Goal: Information Seeking & Learning: Compare options

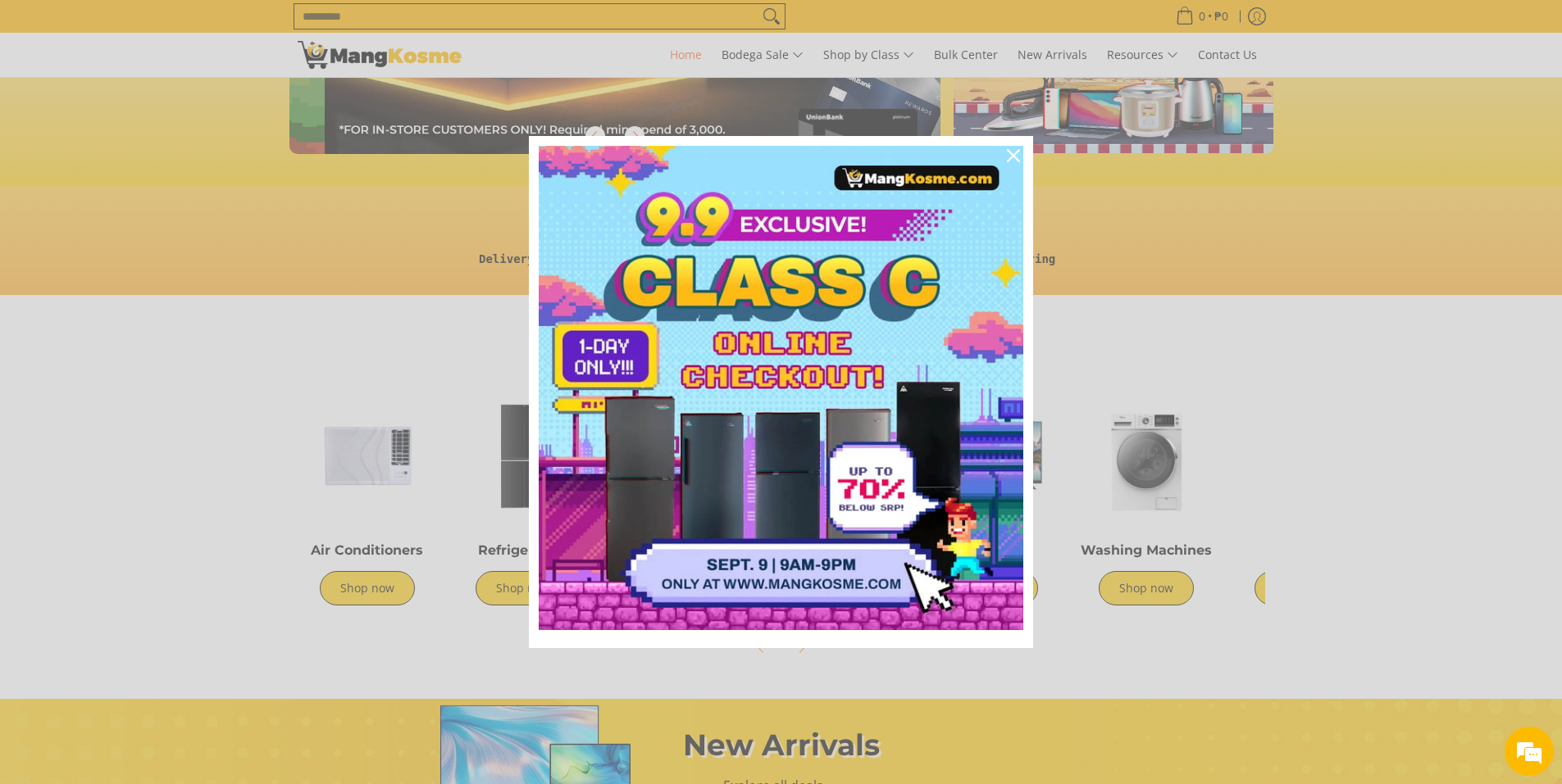
scroll to position [0, 651]
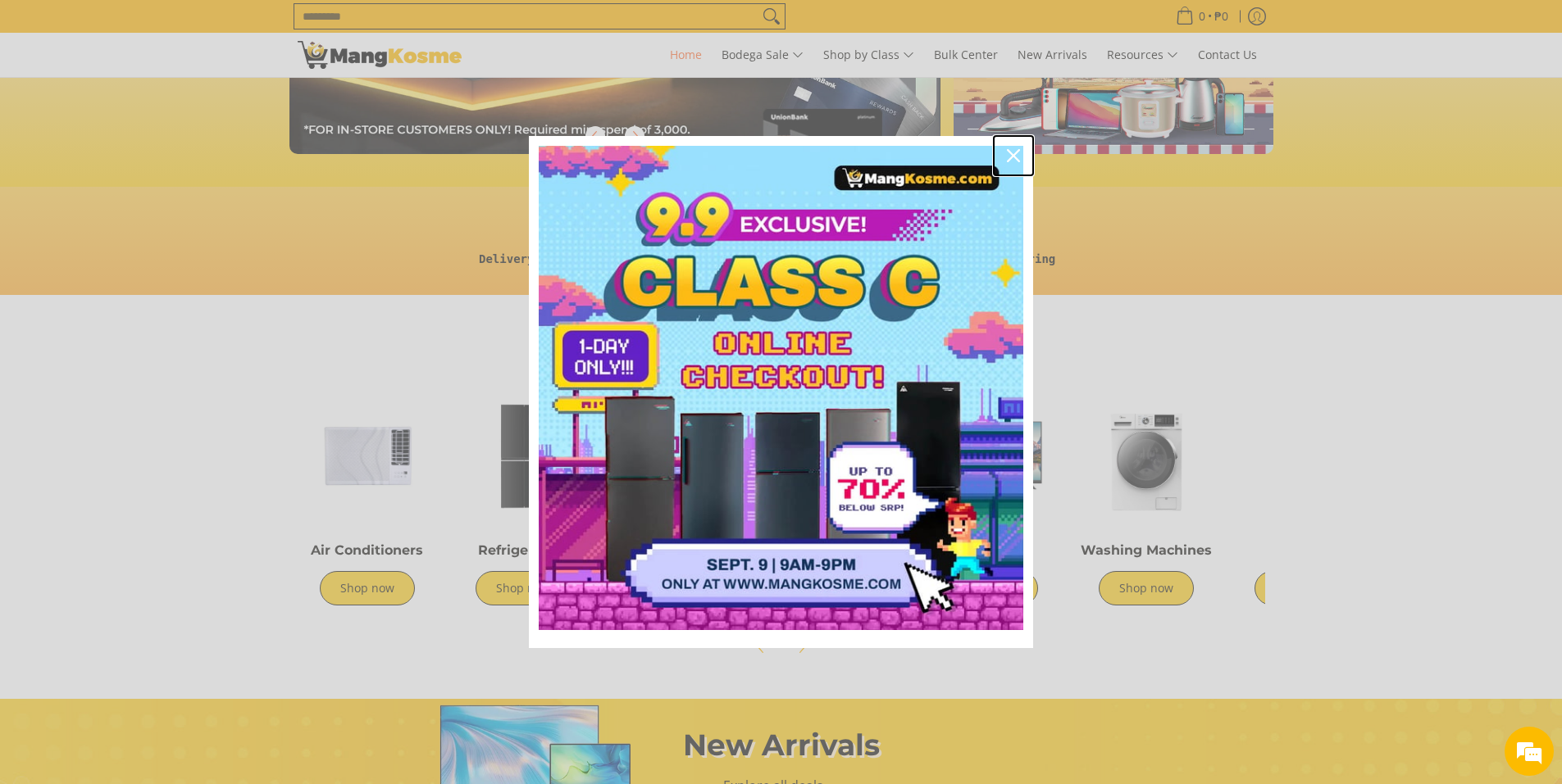
click at [1007, 153] on icon "close icon" at bounding box center [1013, 155] width 13 height 13
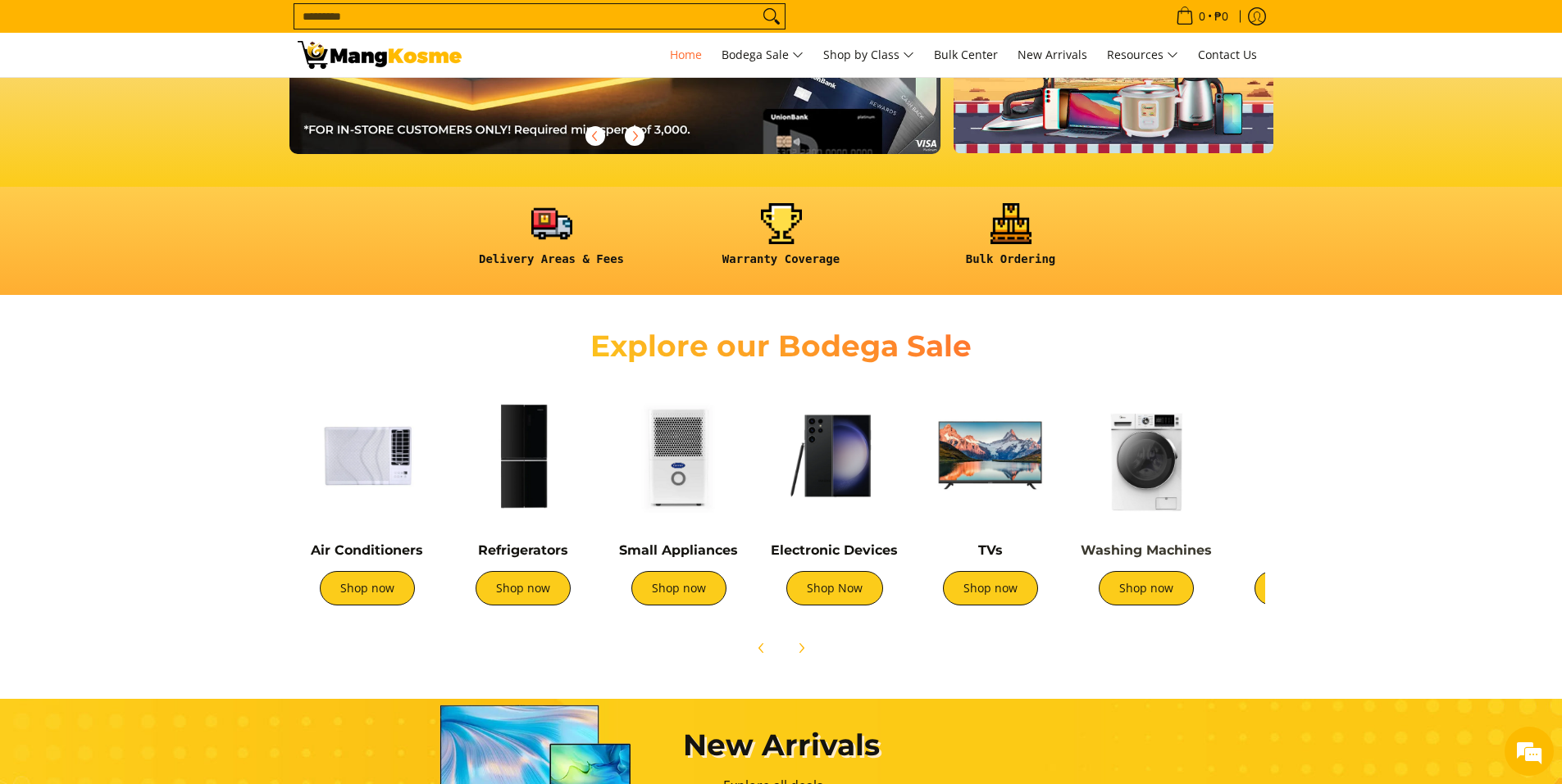
click at [1186, 557] on link "Washing Machines" at bounding box center [1146, 550] width 131 height 15
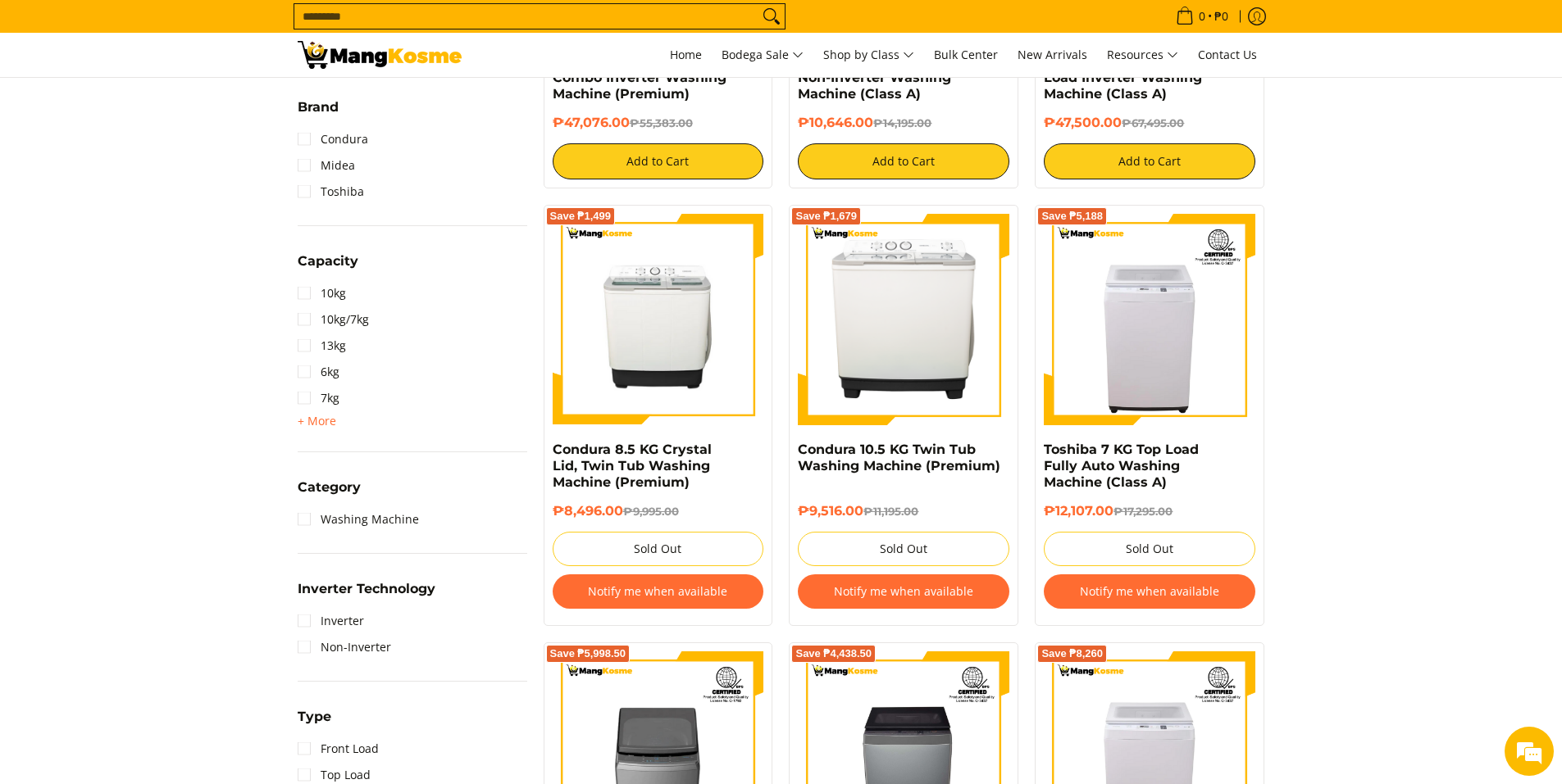
scroll to position [655, 0]
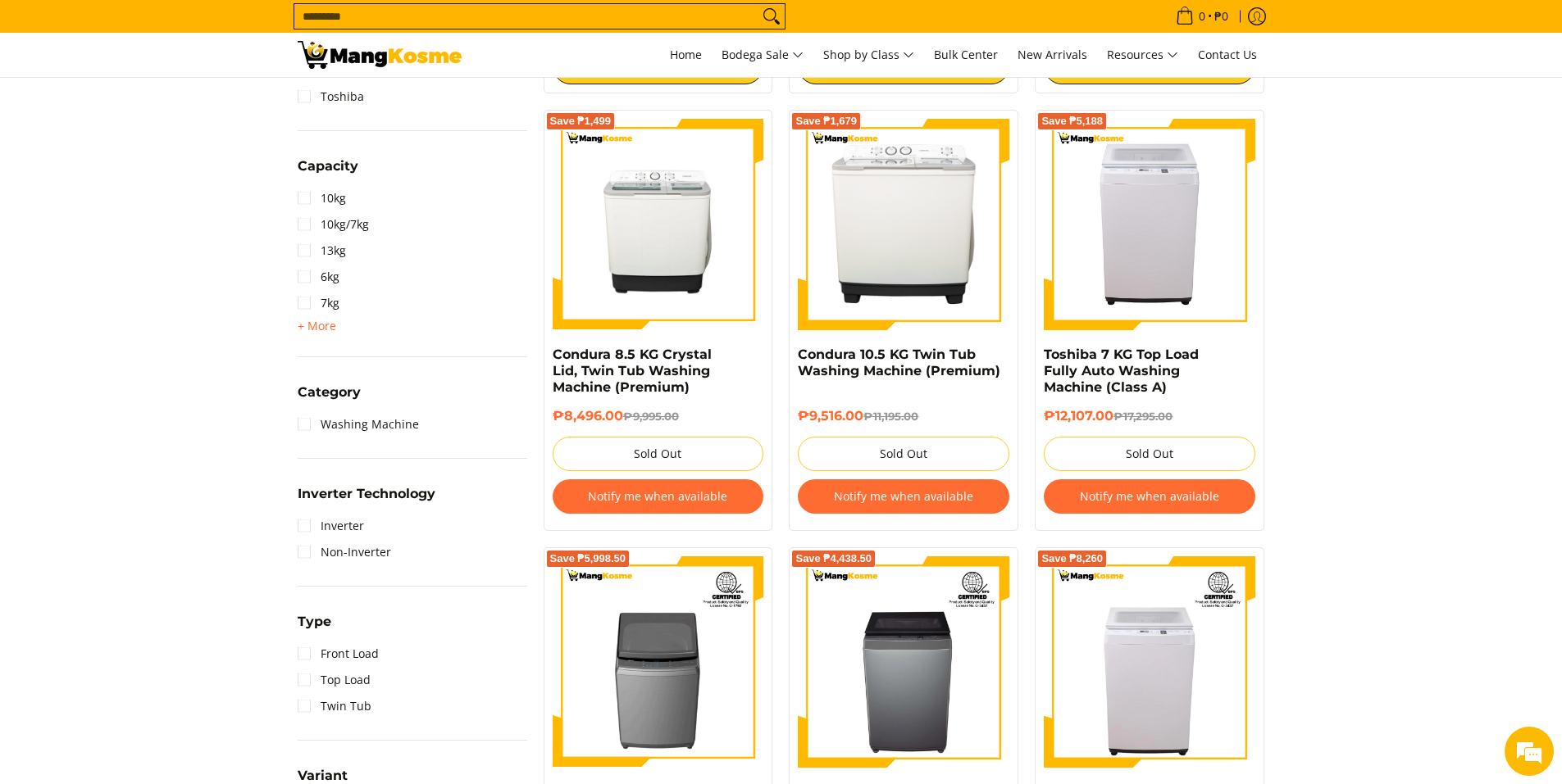
click at [1147, 270] on img at bounding box center [1149, 225] width 211 height 211
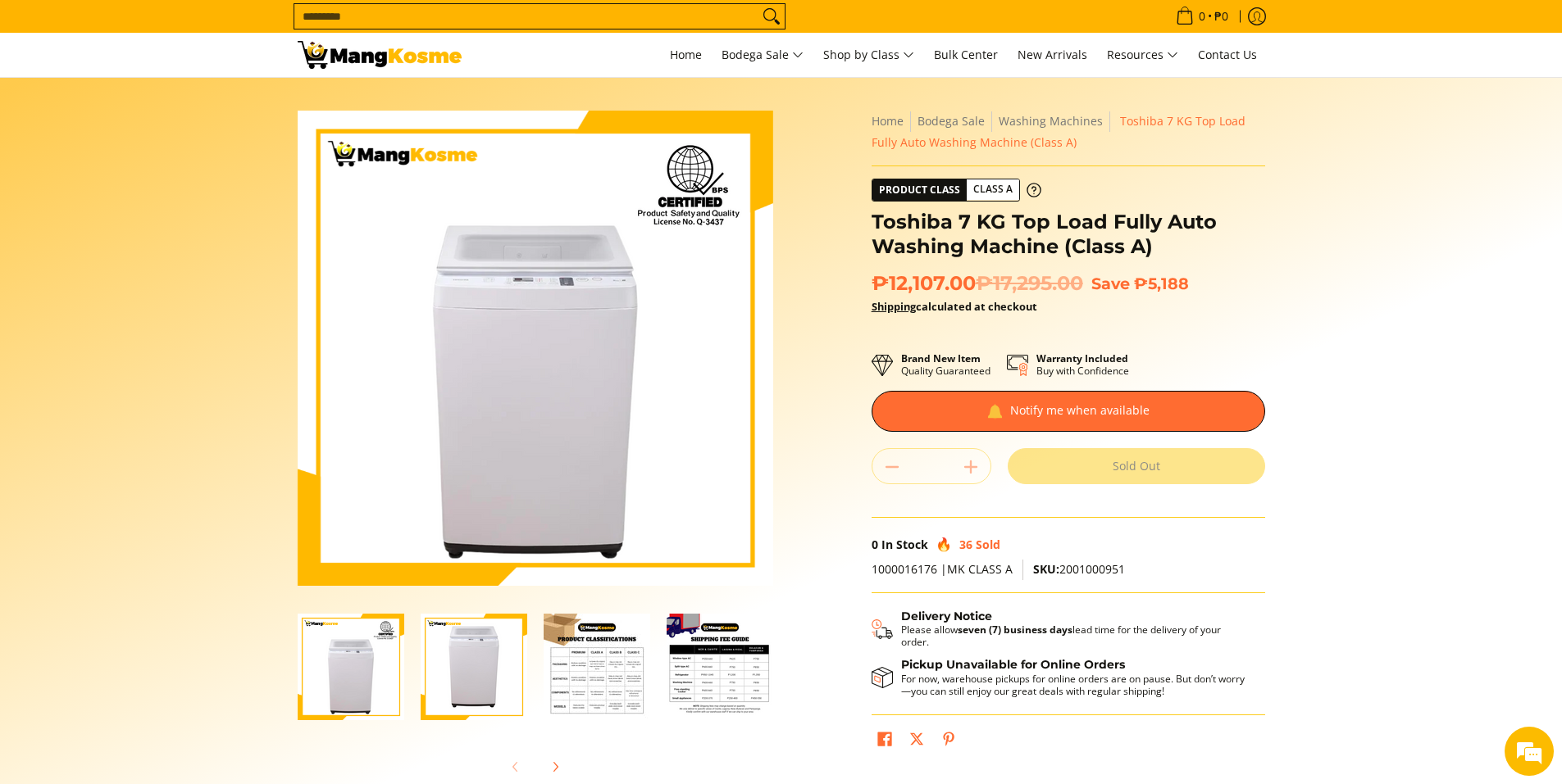
click at [134, 544] on section "Skip to Main Content Enable zoom Disable zoom Enable zoom Disable zoom Enable z…" at bounding box center [781, 452] width 1562 height 748
click at [476, 672] on img "toshiba-7-kilogram-fully-automatic-top-load-washing-machine-full-view-mang-kosme" at bounding box center [474, 667] width 106 height 106
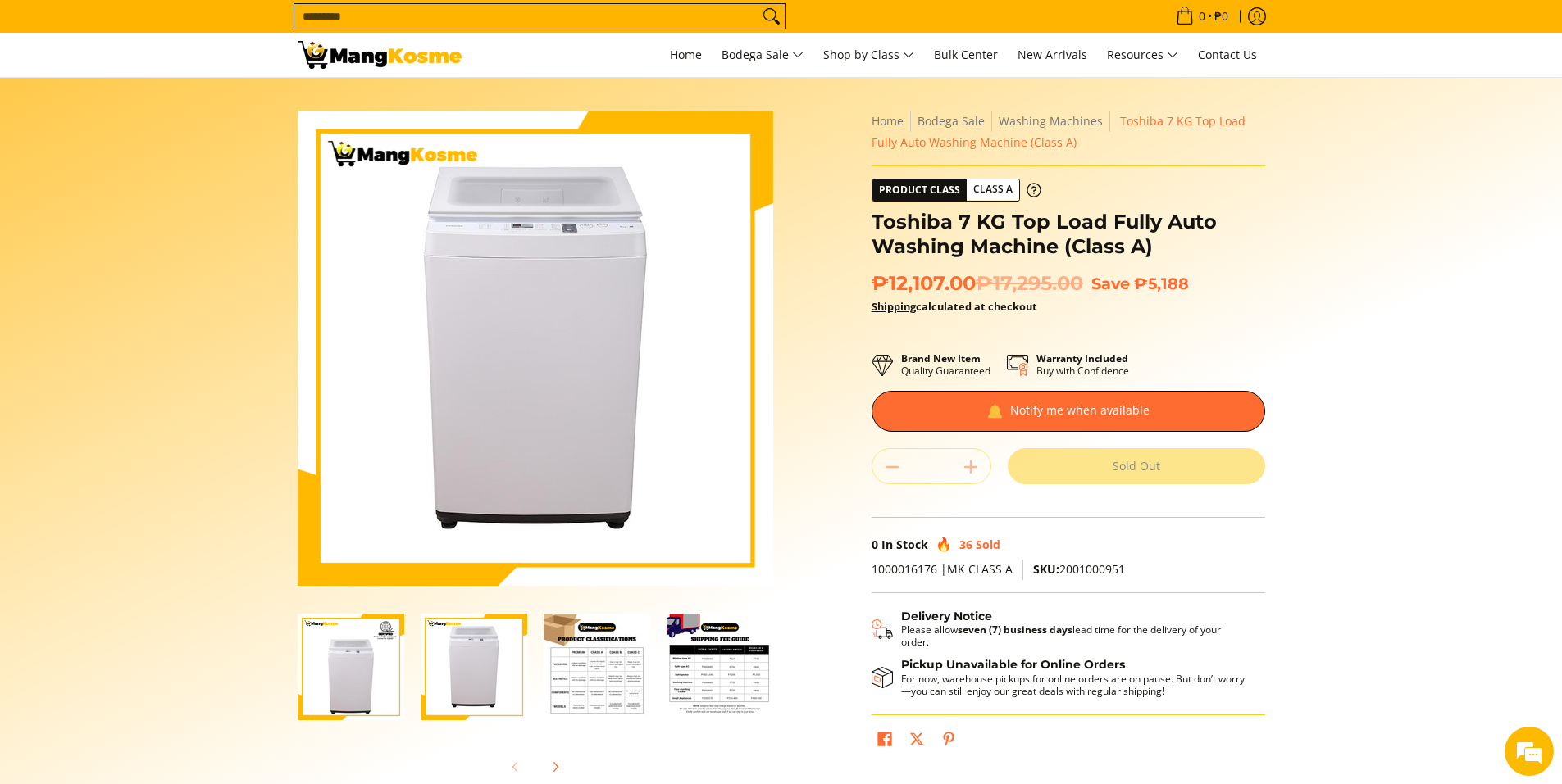
click at [584, 672] on img "Toshiba 7 KG Top Load Fully Auto Washing Machine (Class A)-3" at bounding box center [596, 667] width 106 height 106
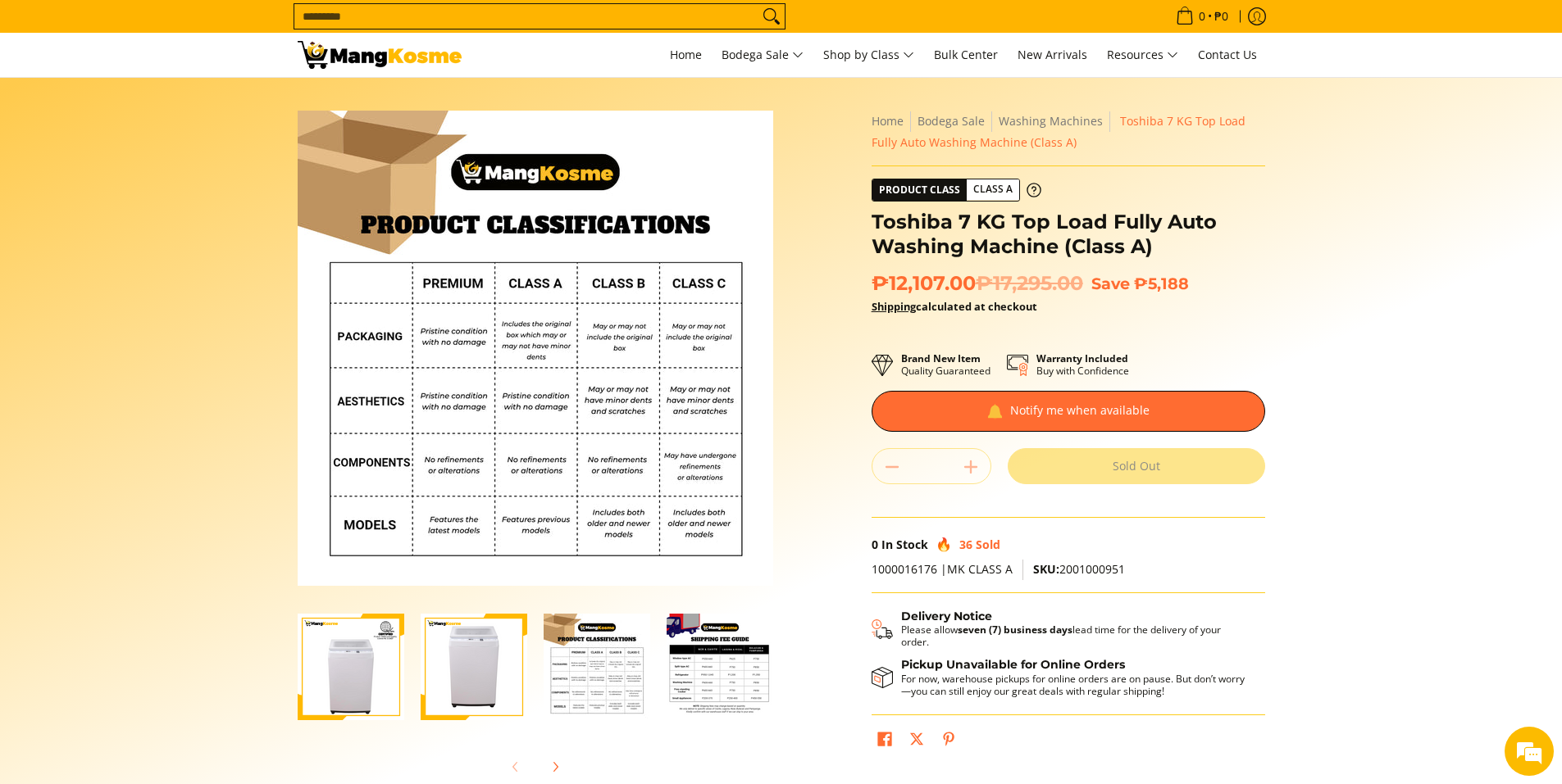
click at [686, 687] on img "Toshiba 7 KG Top Load Fully Auto Washing Machine (Class A)-4" at bounding box center [720, 667] width 106 height 106
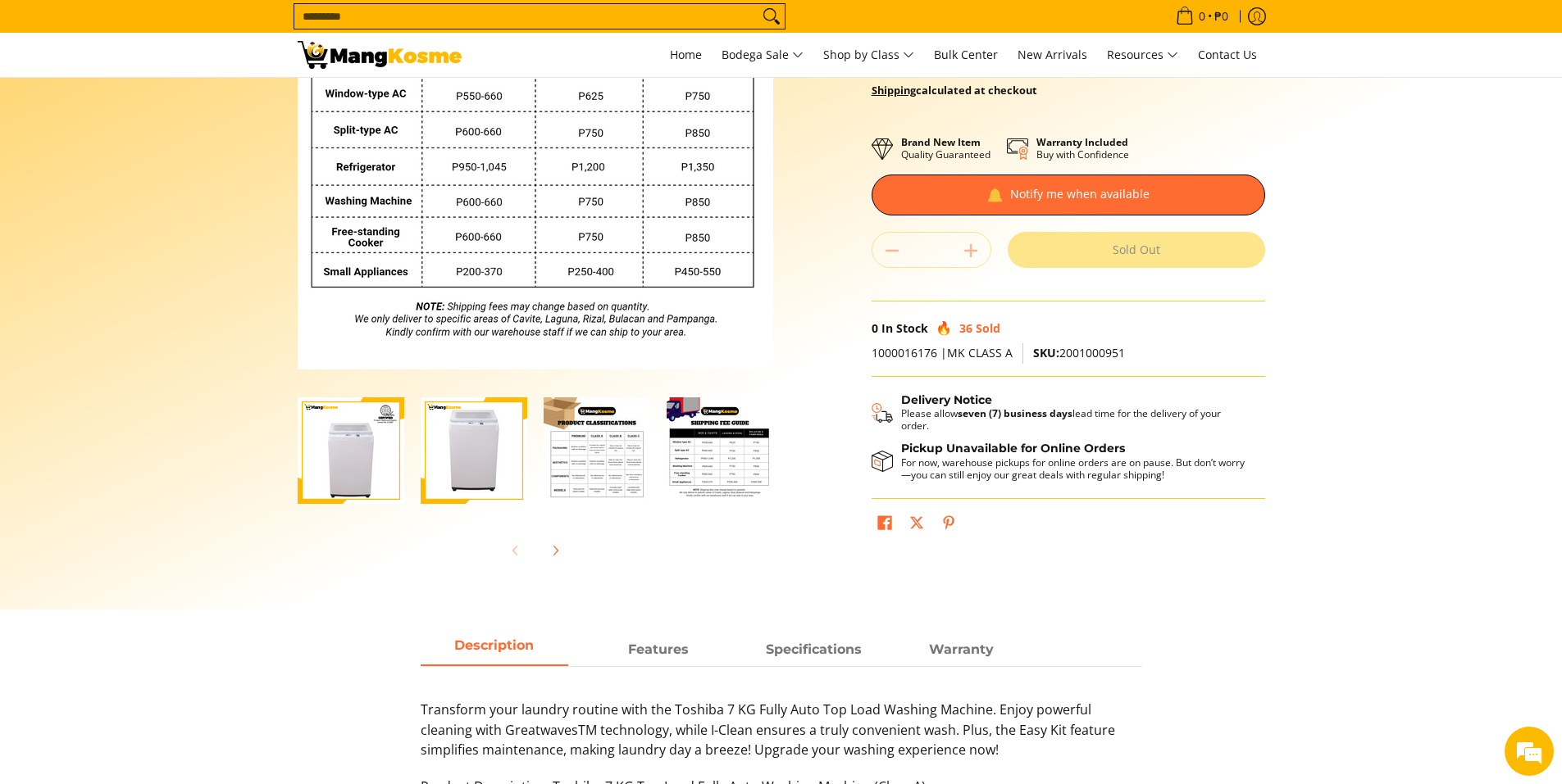
scroll to position [246, 0]
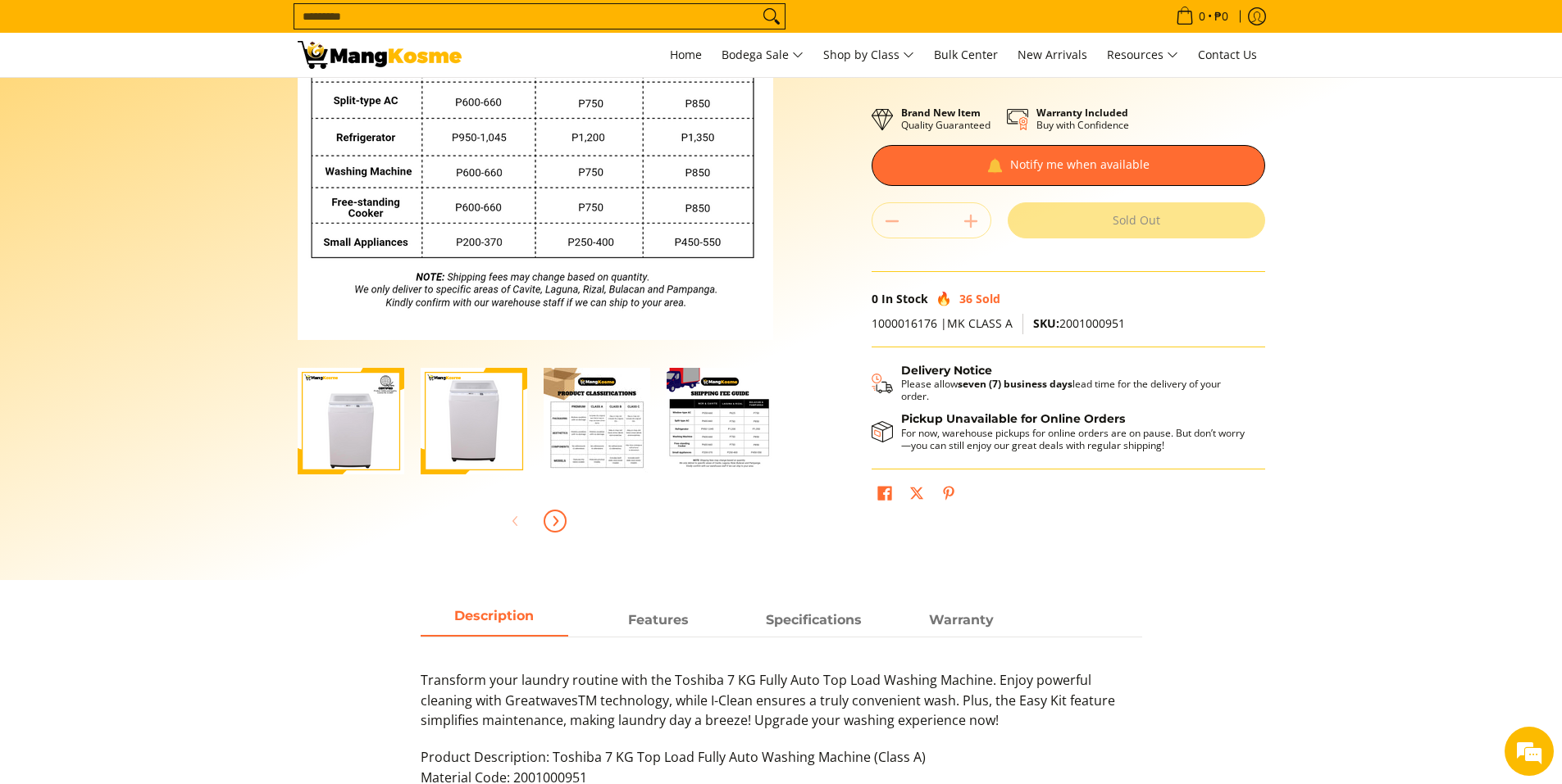
click at [551, 522] on icon "Next" at bounding box center [554, 521] width 13 height 13
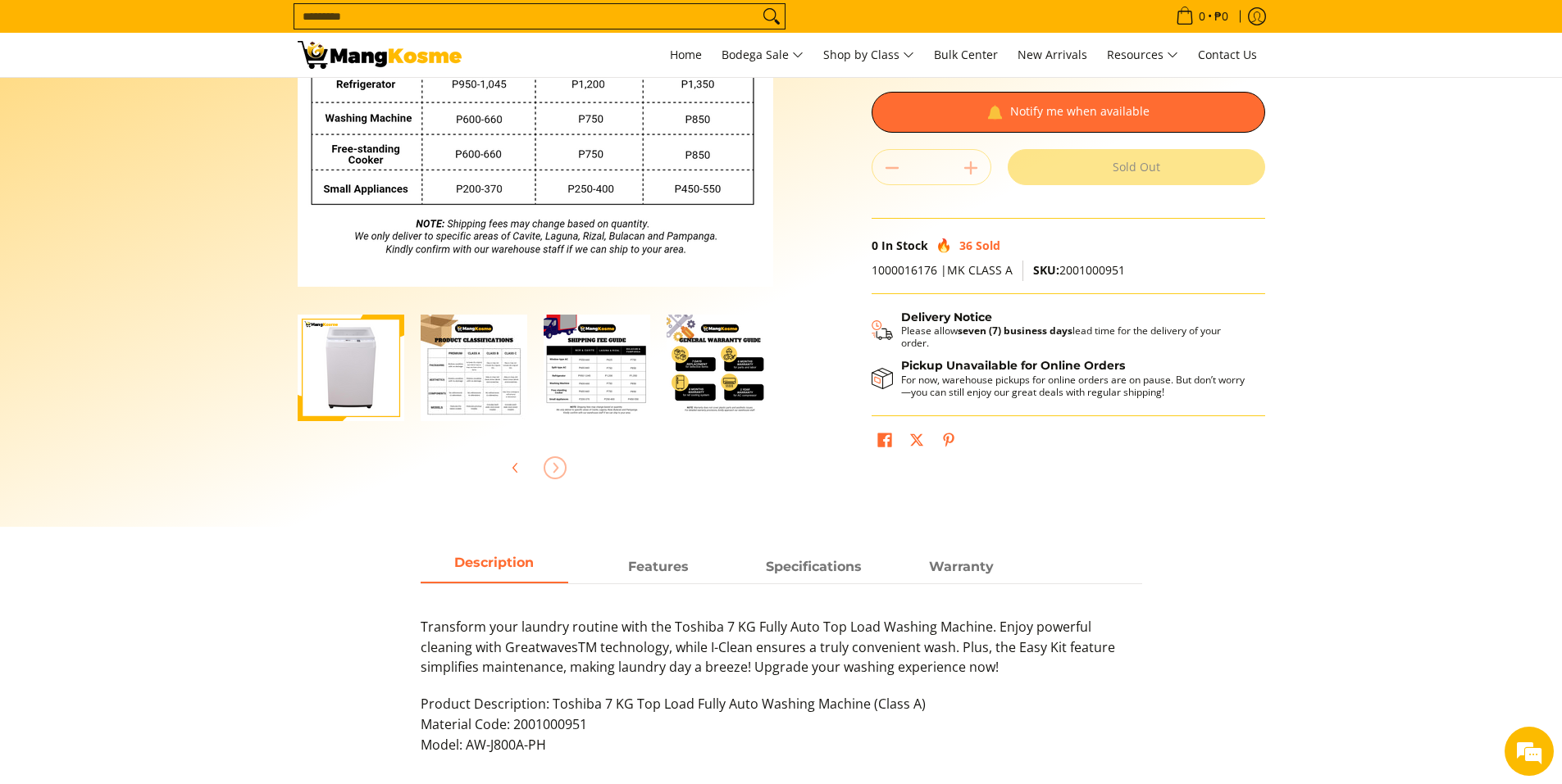
scroll to position [328, 0]
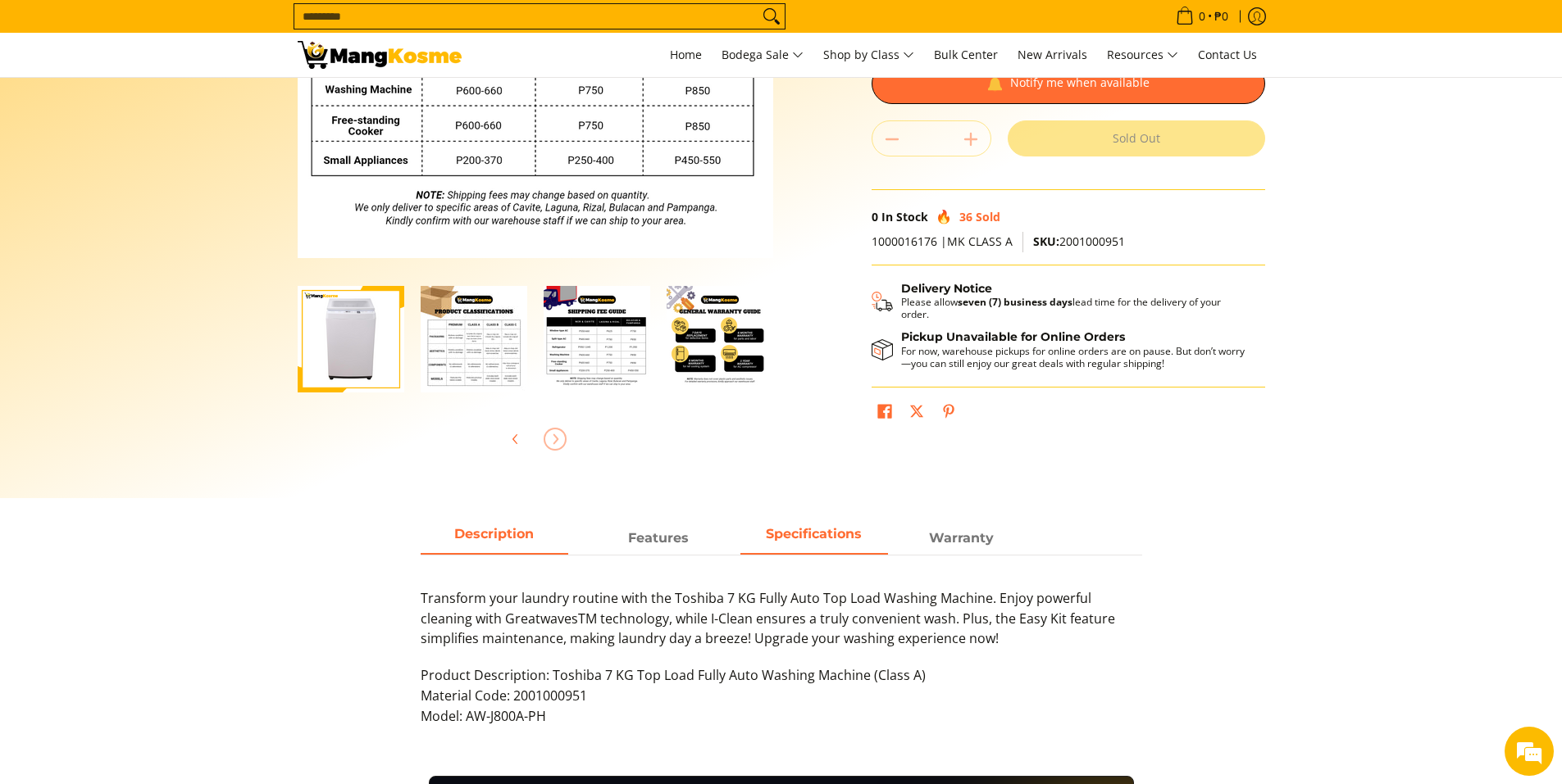
click at [821, 540] on span "Specifications" at bounding box center [814, 538] width 148 height 29
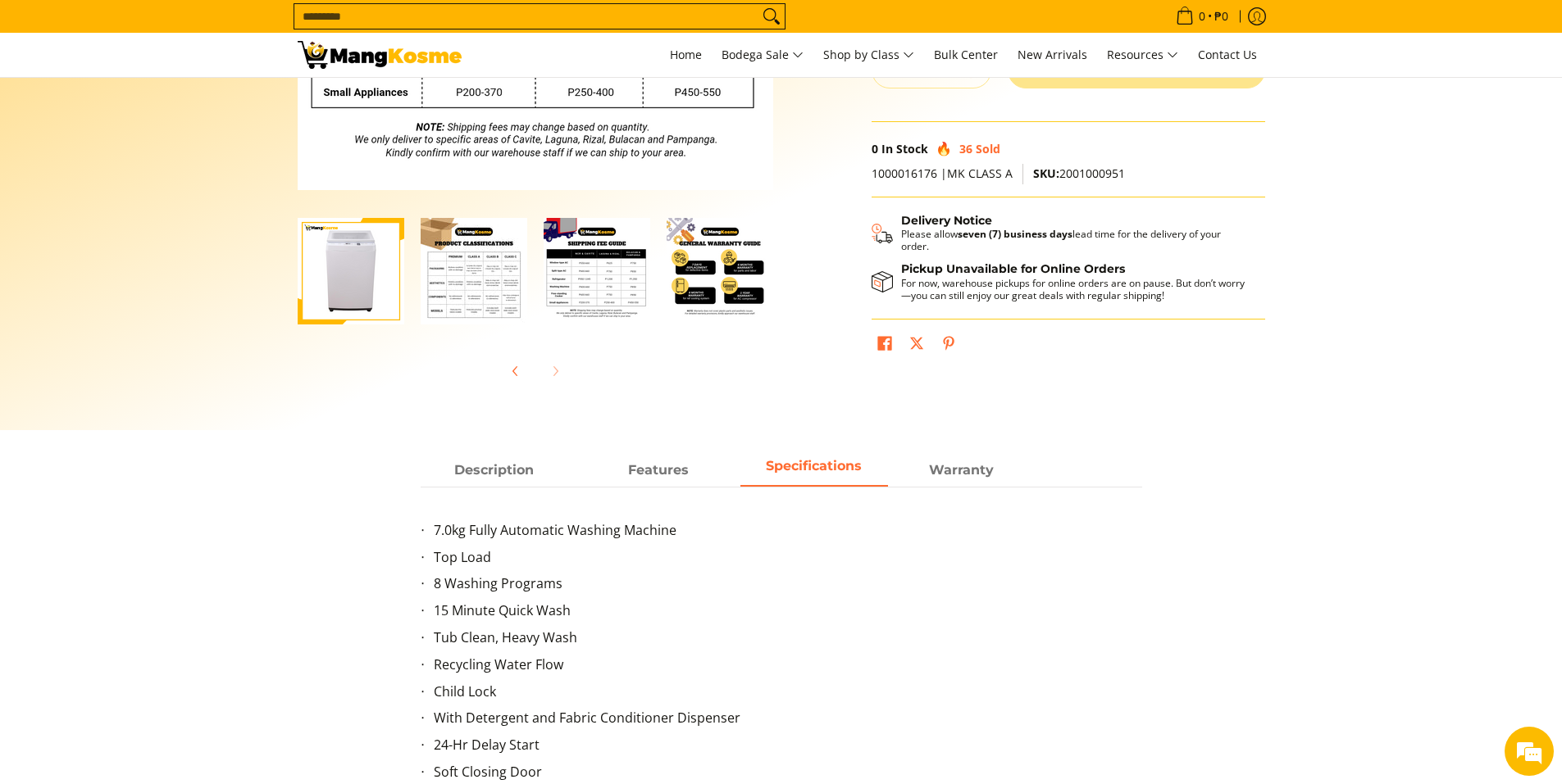
scroll to position [410, 0]
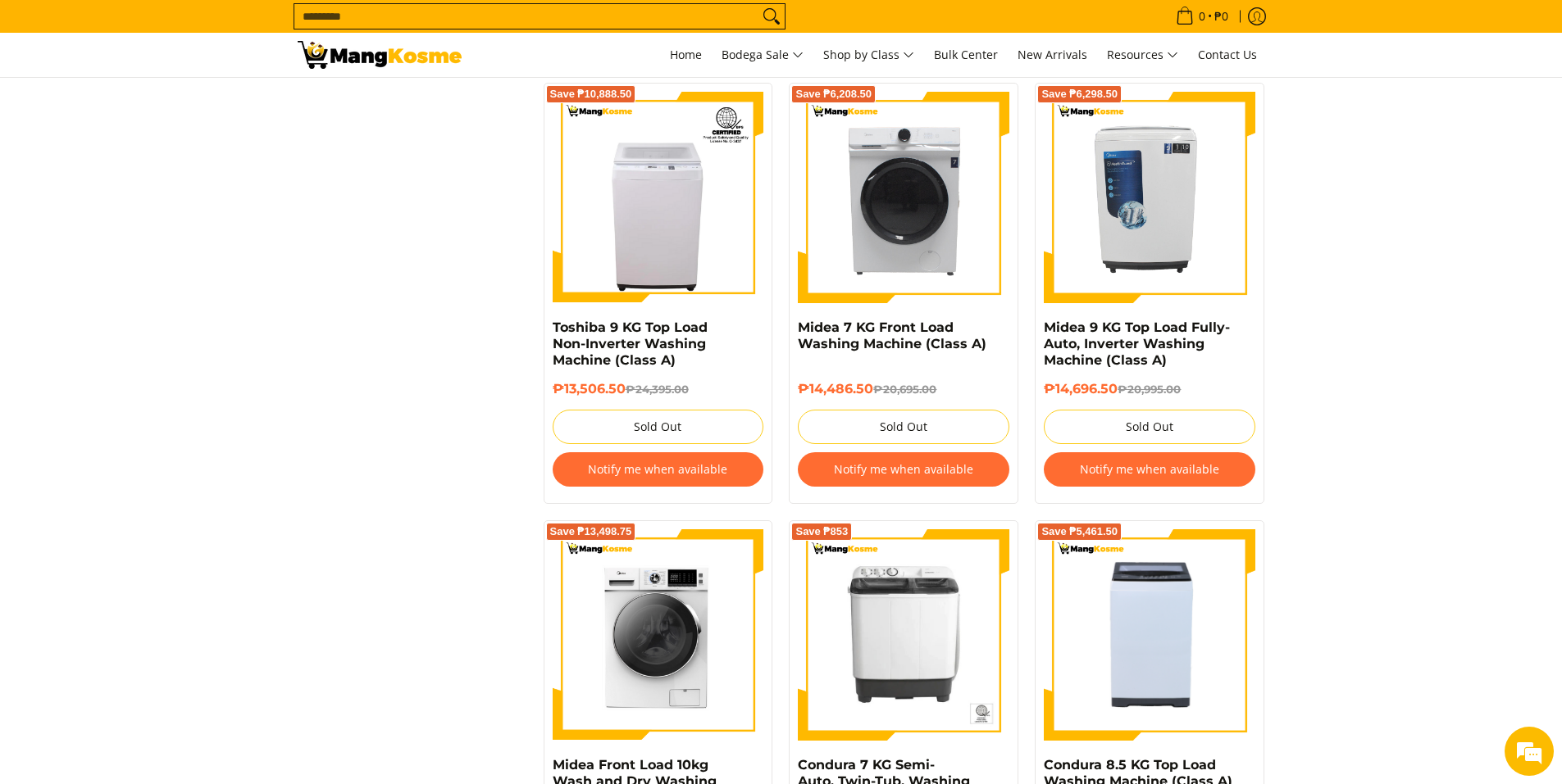
scroll to position [1557, 0]
click at [883, 334] on link "Midea 7 KG Front Load Washing Machine (Class A)" at bounding box center [893, 336] width 189 height 32
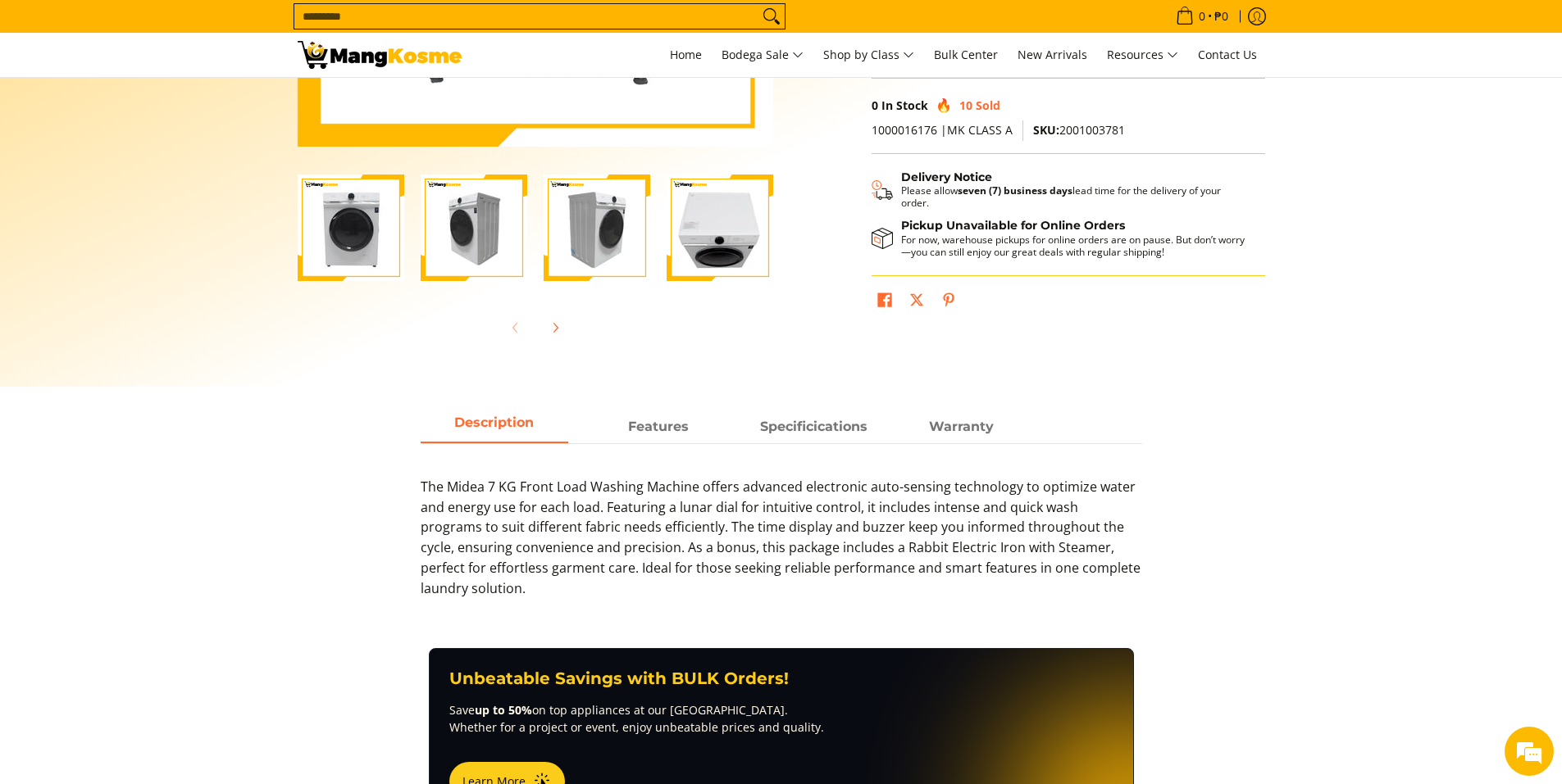
scroll to position [492, 0]
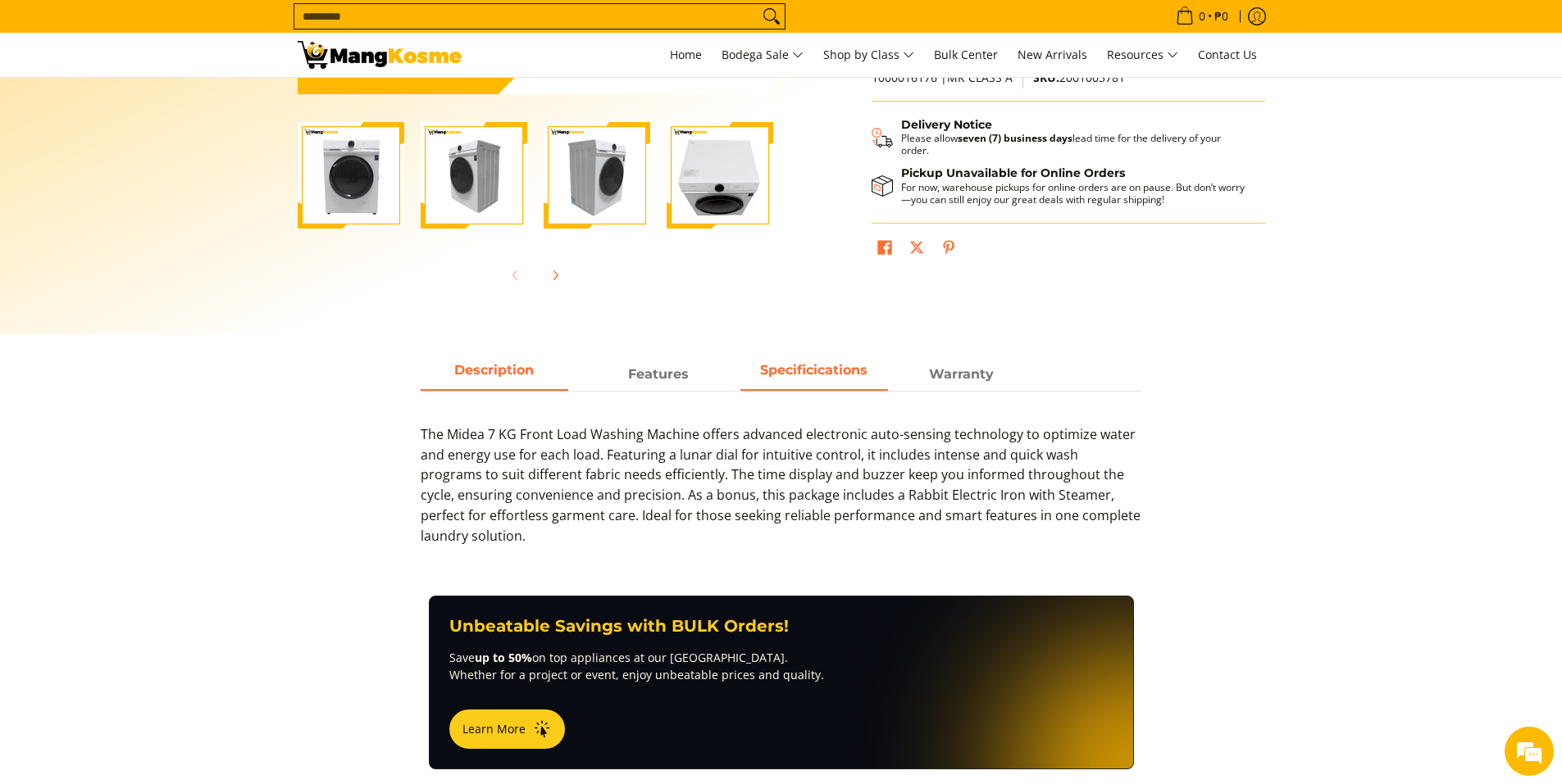
click at [845, 376] on strong "Specificications" at bounding box center [814, 370] width 107 height 15
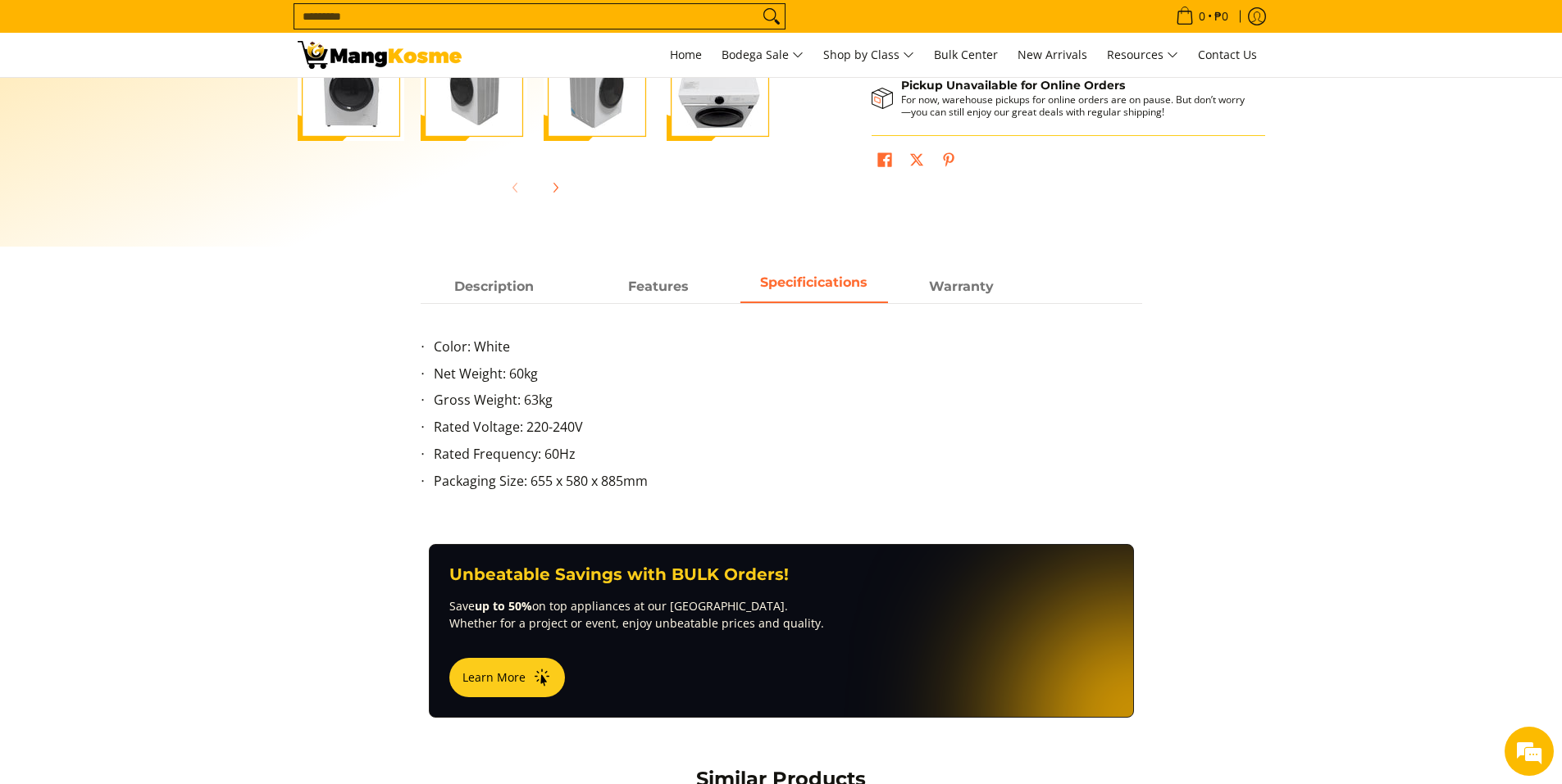
scroll to position [574, 0]
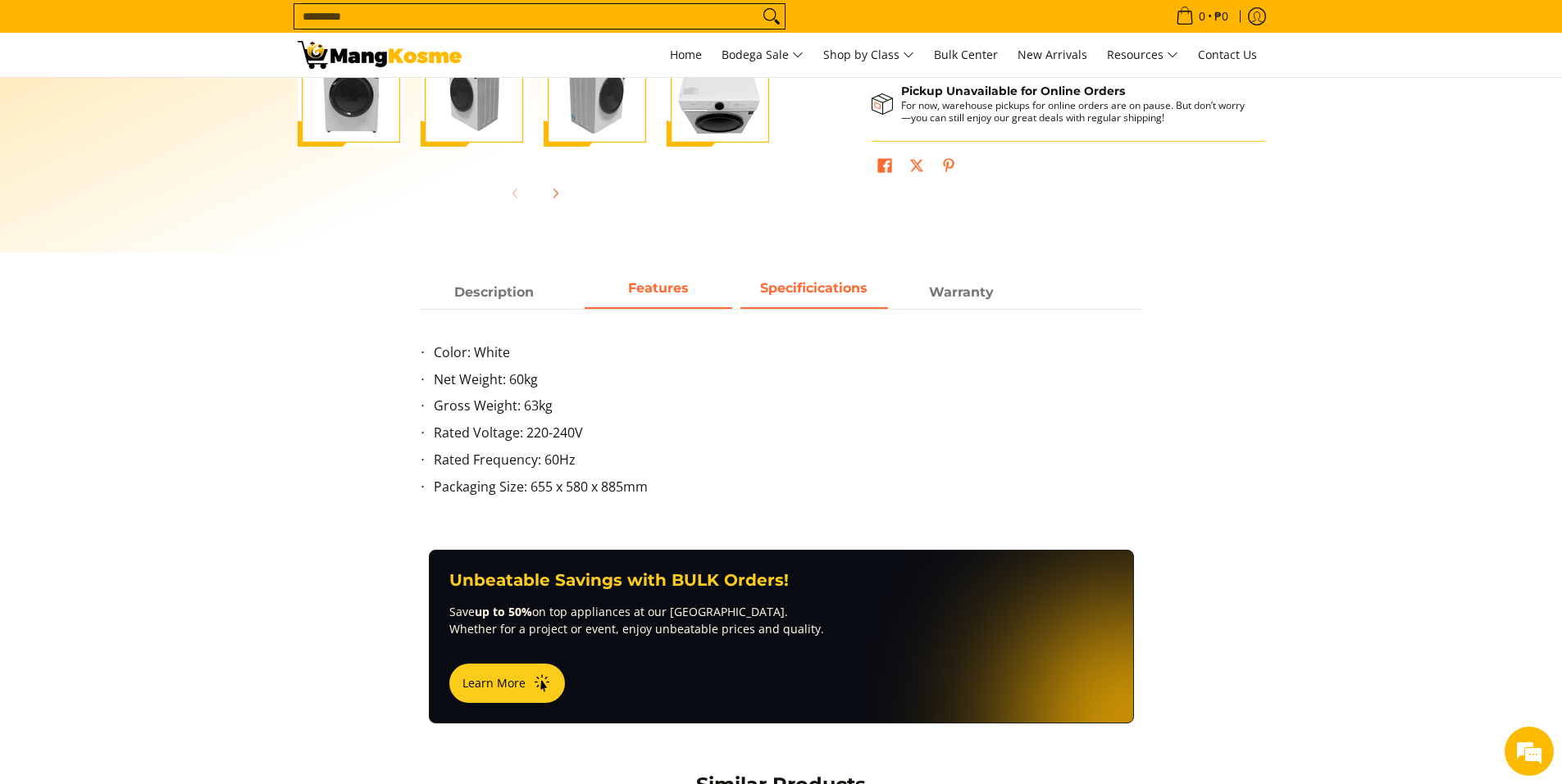
click at [675, 302] on span "Features" at bounding box center [658, 292] width 148 height 29
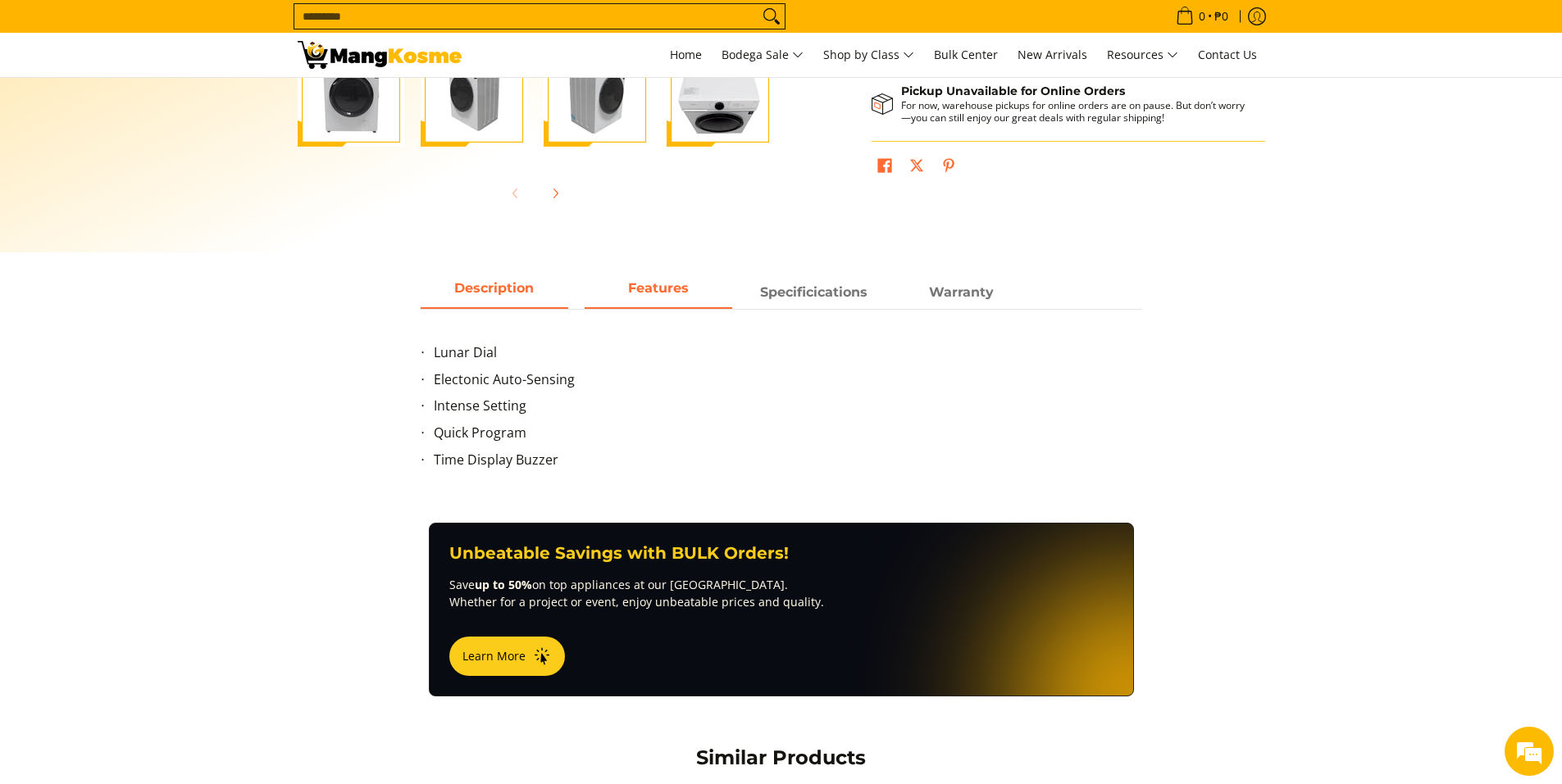
click at [491, 293] on span "Description" at bounding box center [494, 292] width 148 height 29
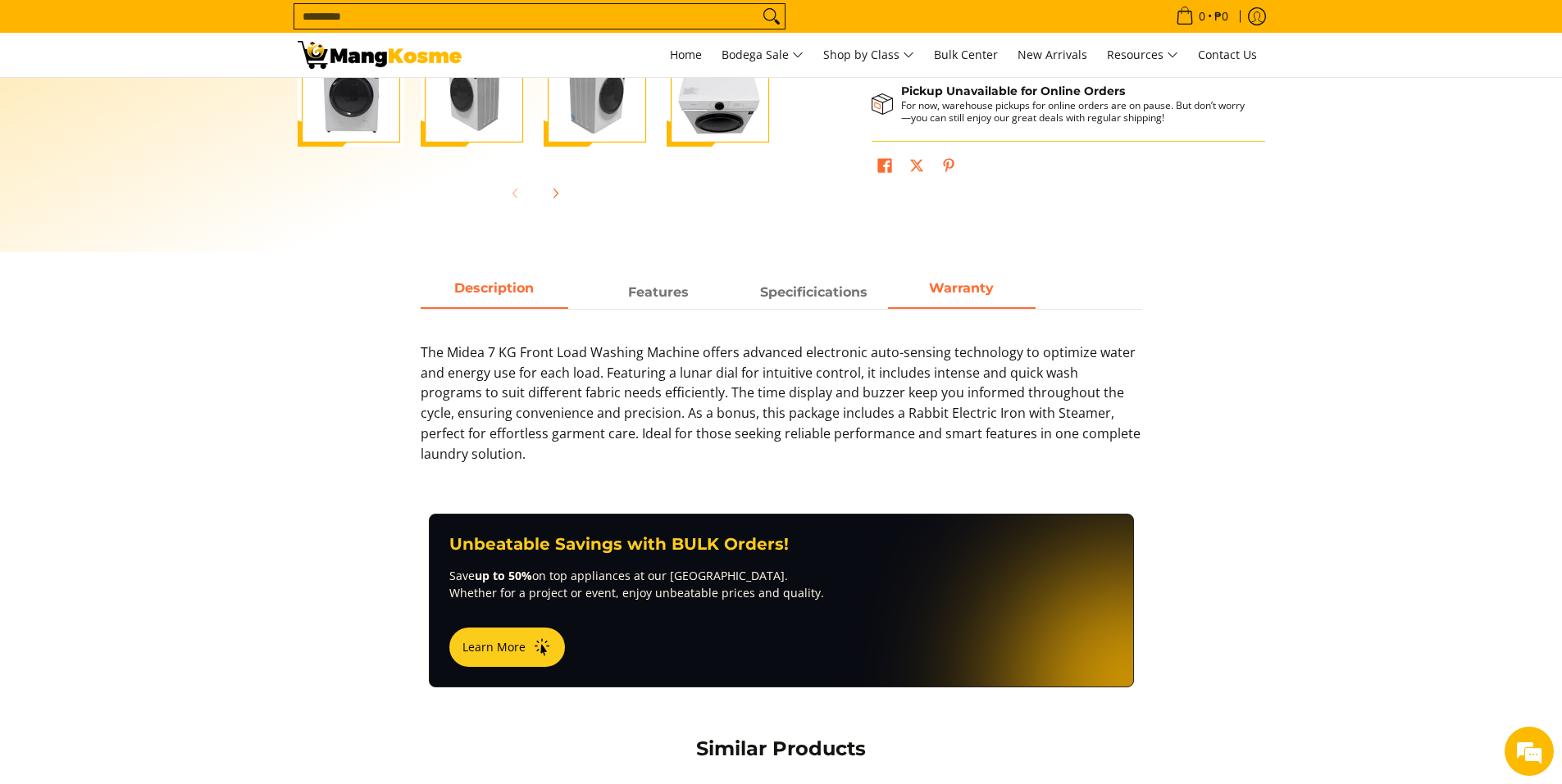
click at [947, 298] on span "Warranty" at bounding box center [962, 292] width 148 height 29
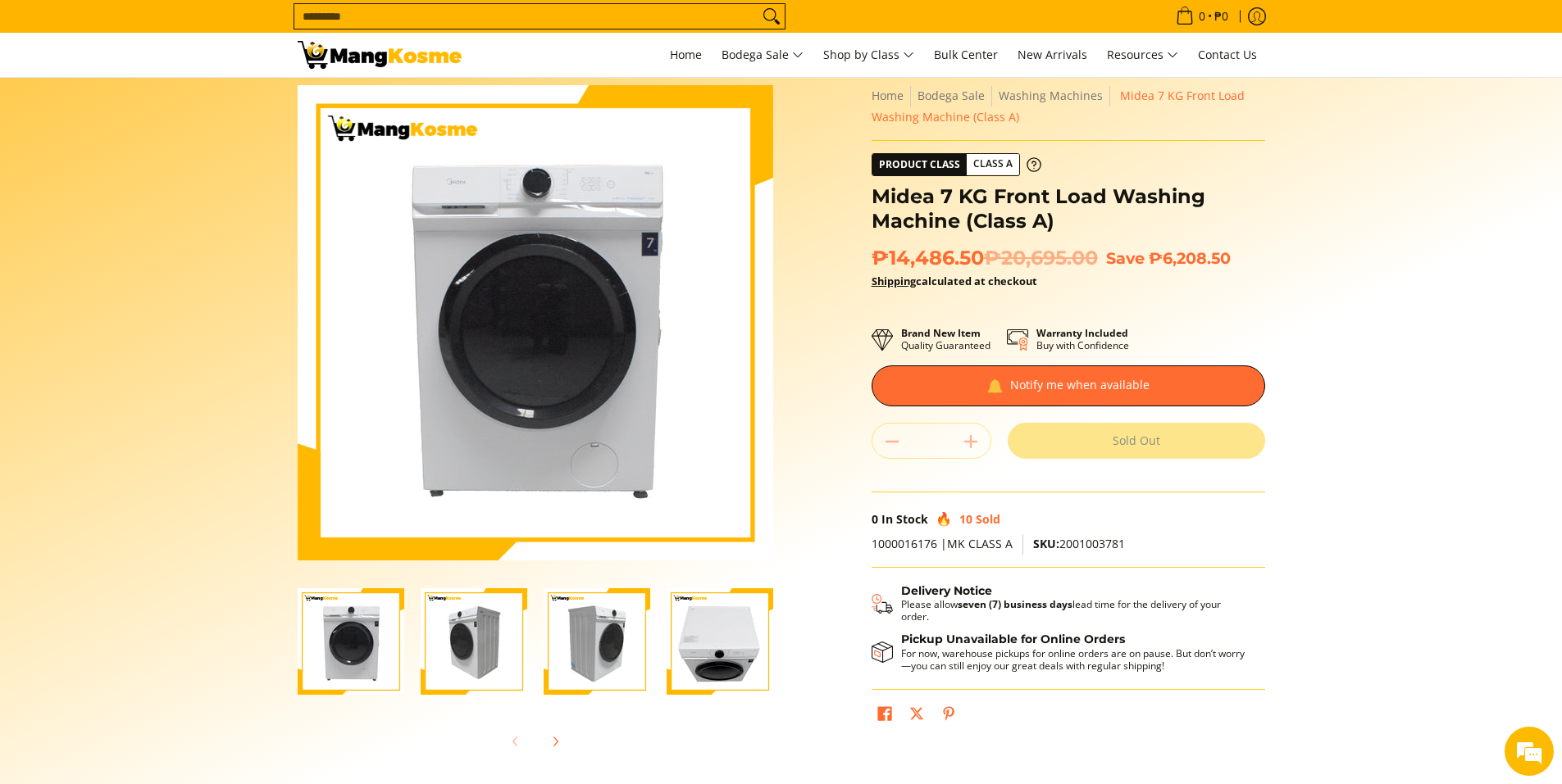
scroll to position [0, 0]
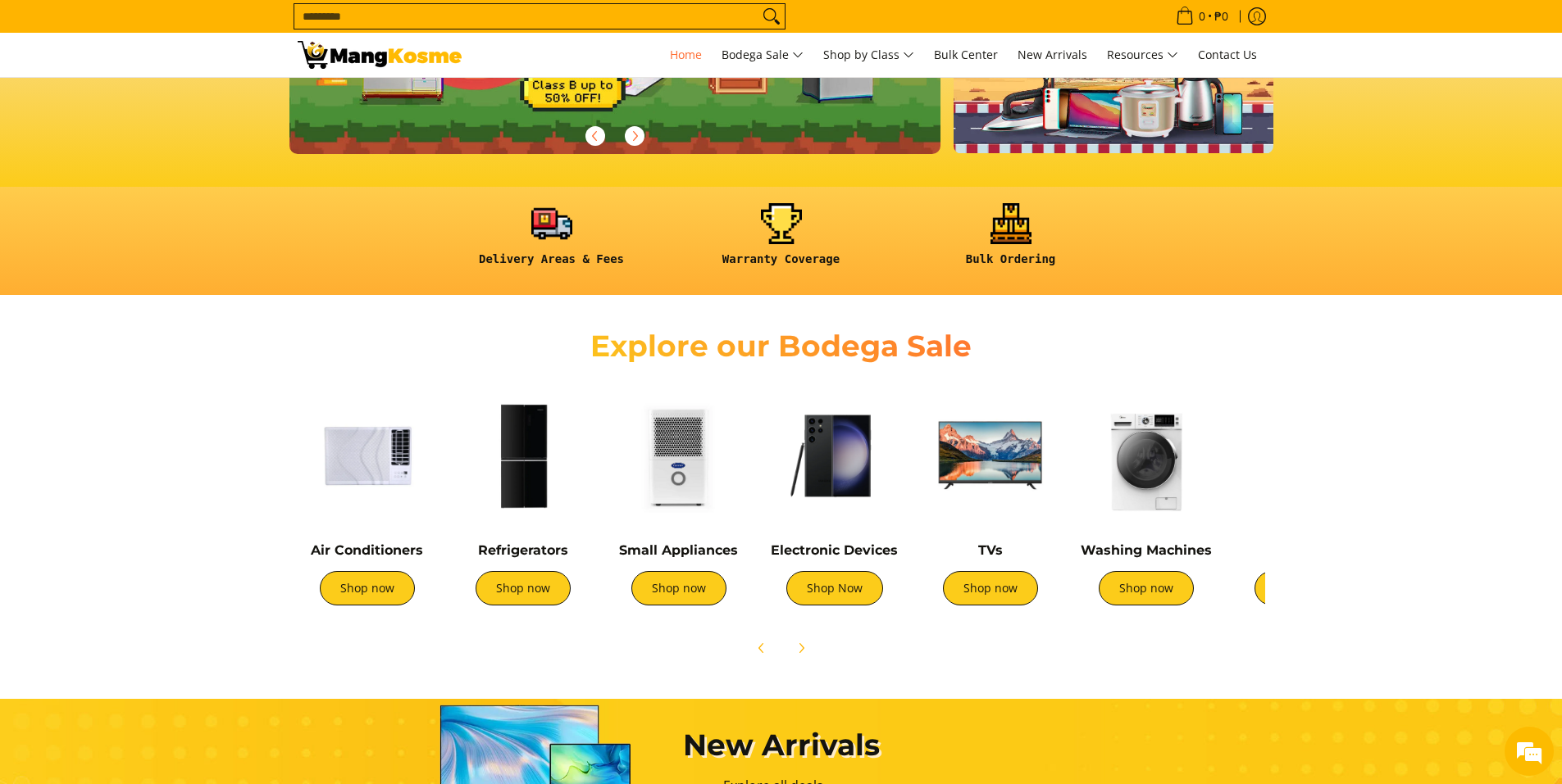
click at [521, 471] on img at bounding box center [523, 455] width 139 height 139
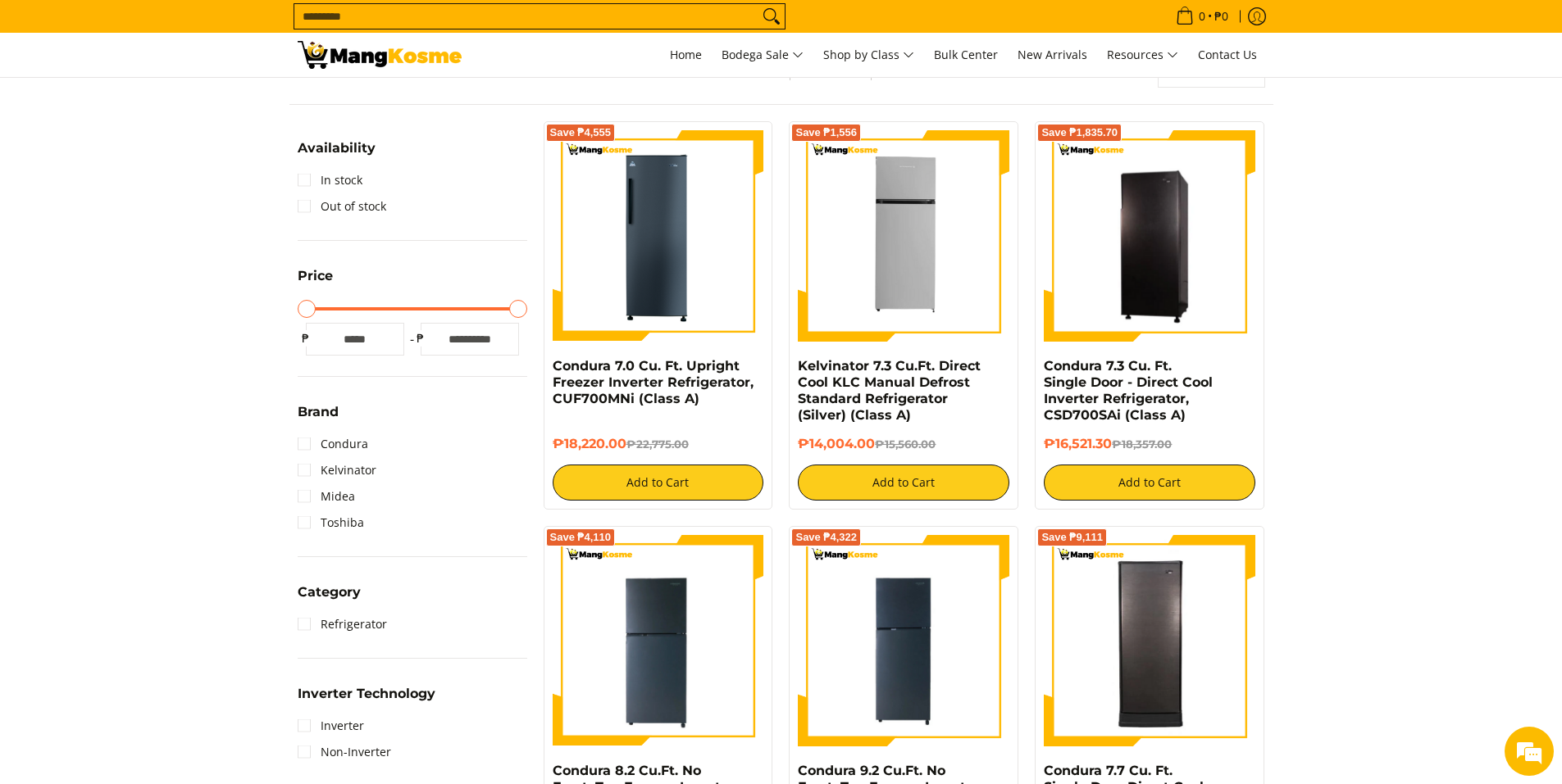
scroll to position [246, 0]
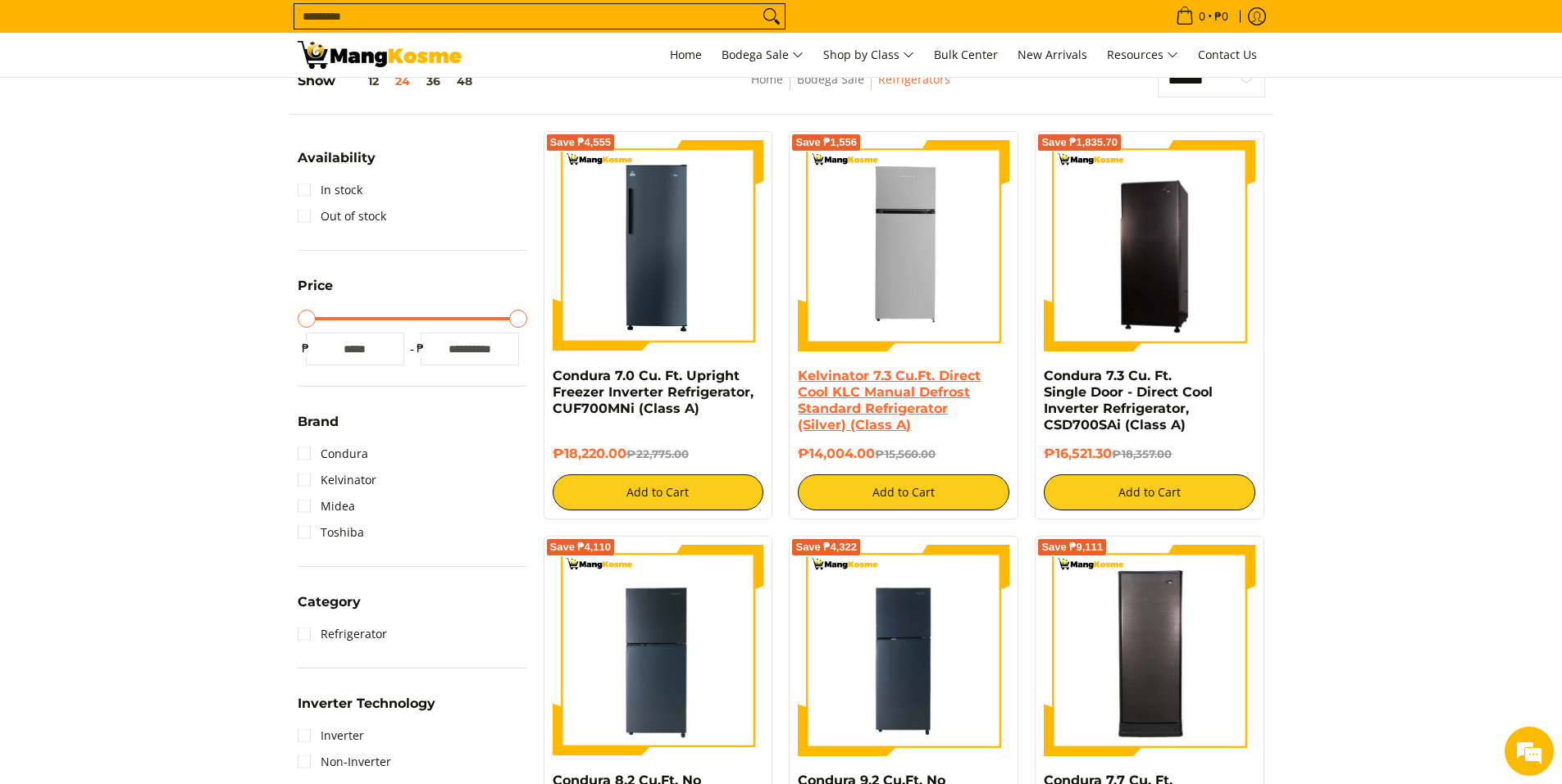
click at [928, 389] on link "Kelvinator 7.3 Cu.Ft. Direct Cool KLC Manual Defrost Standard Refrigerator (Sil…" at bounding box center [889, 400] width 183 height 64
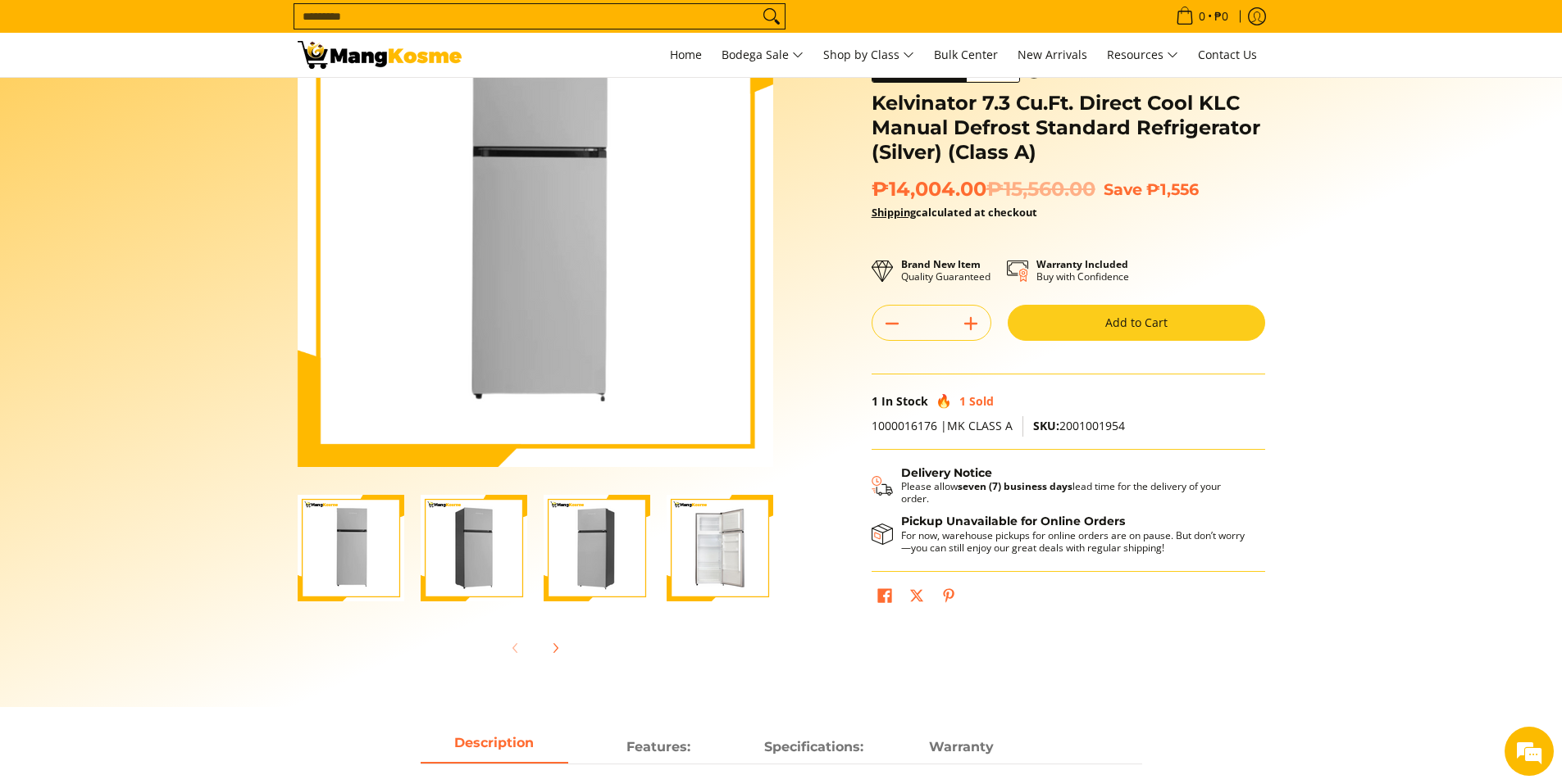
scroll to position [246, 0]
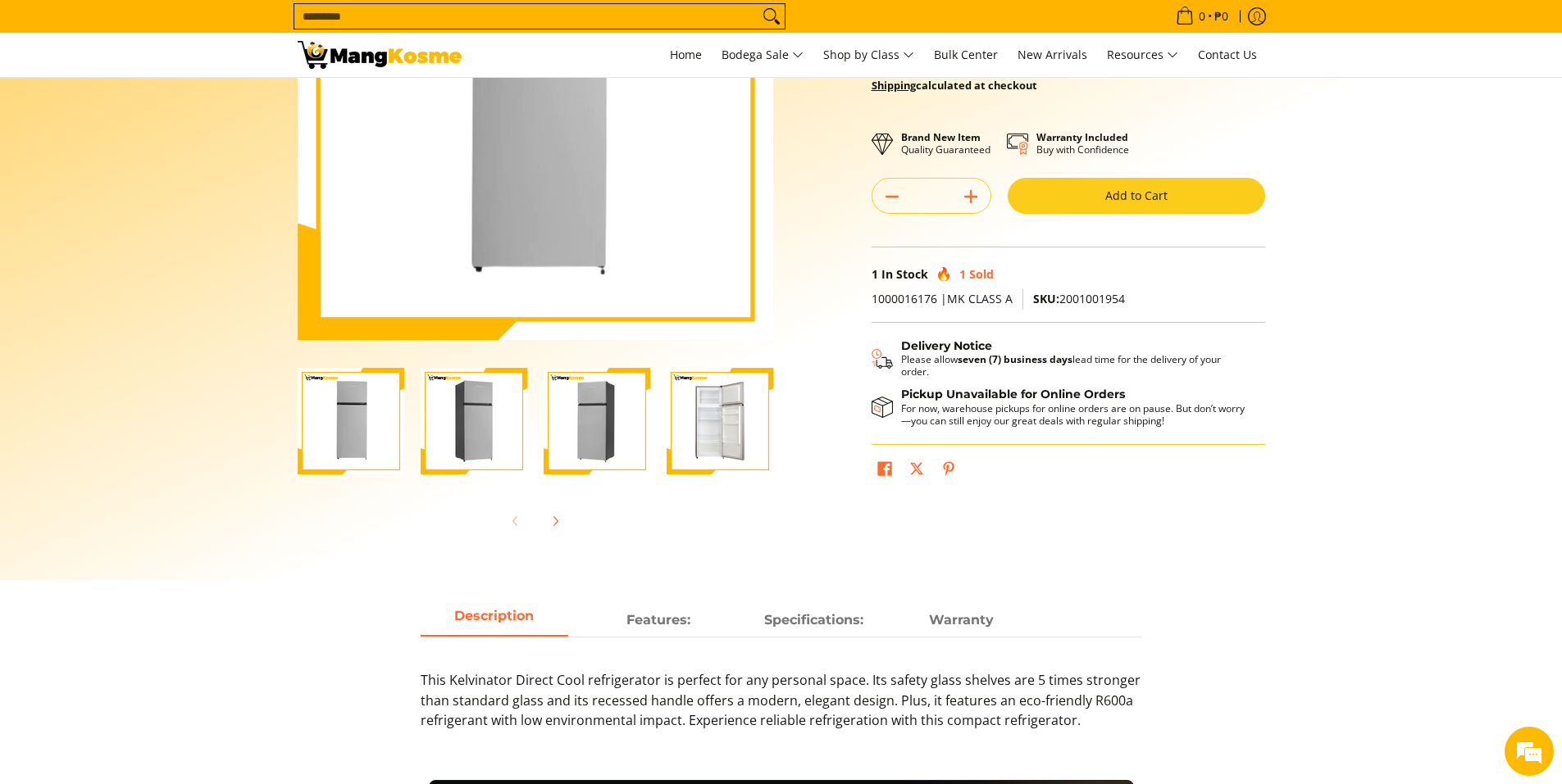
click at [733, 429] on img "Kelvinator 7.3 Cu.Ft. Direct Cool KLC Manual Defrost Standard Refrigerator (Sil…" at bounding box center [720, 421] width 106 height 106
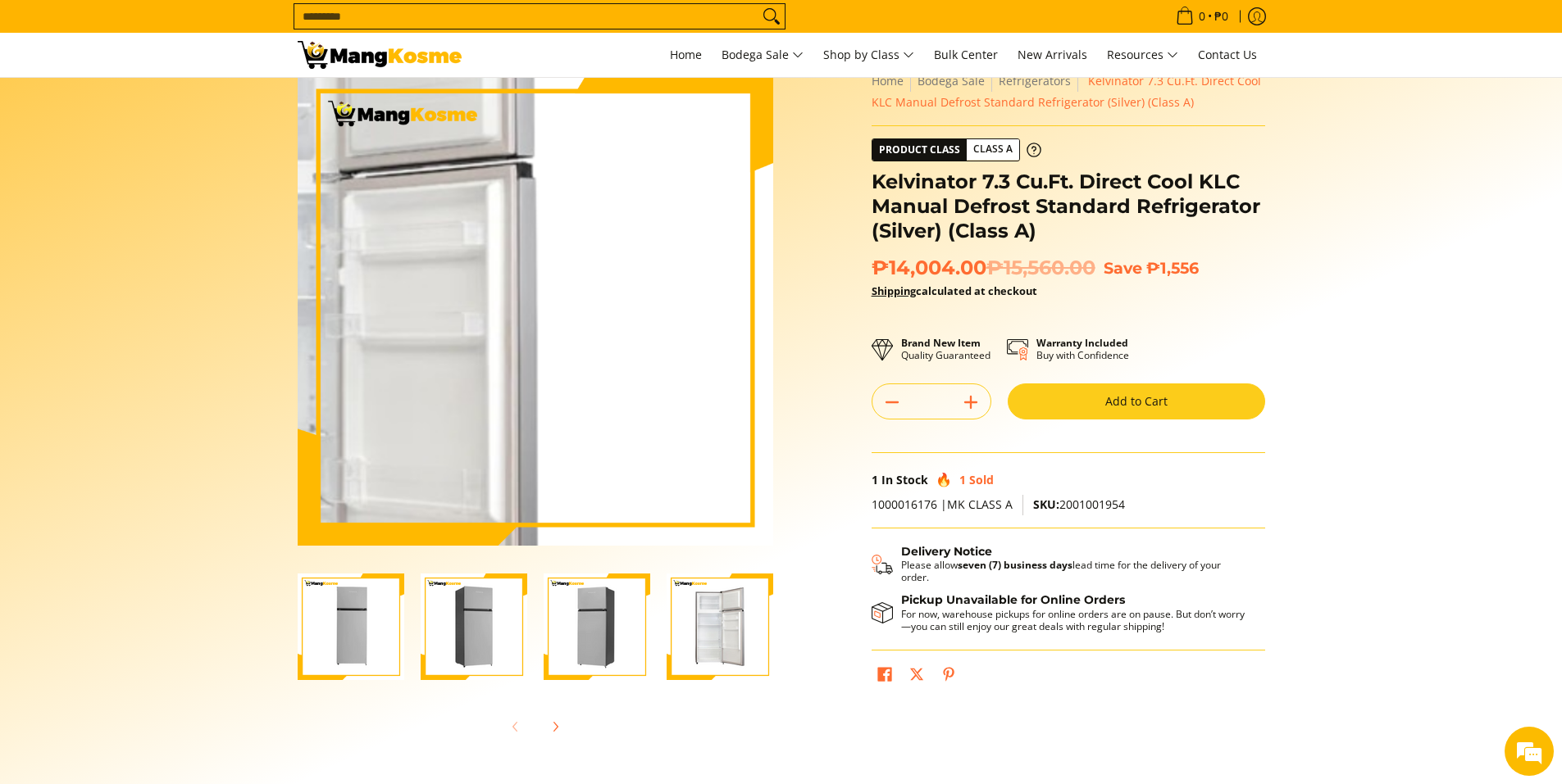
scroll to position [0, 0]
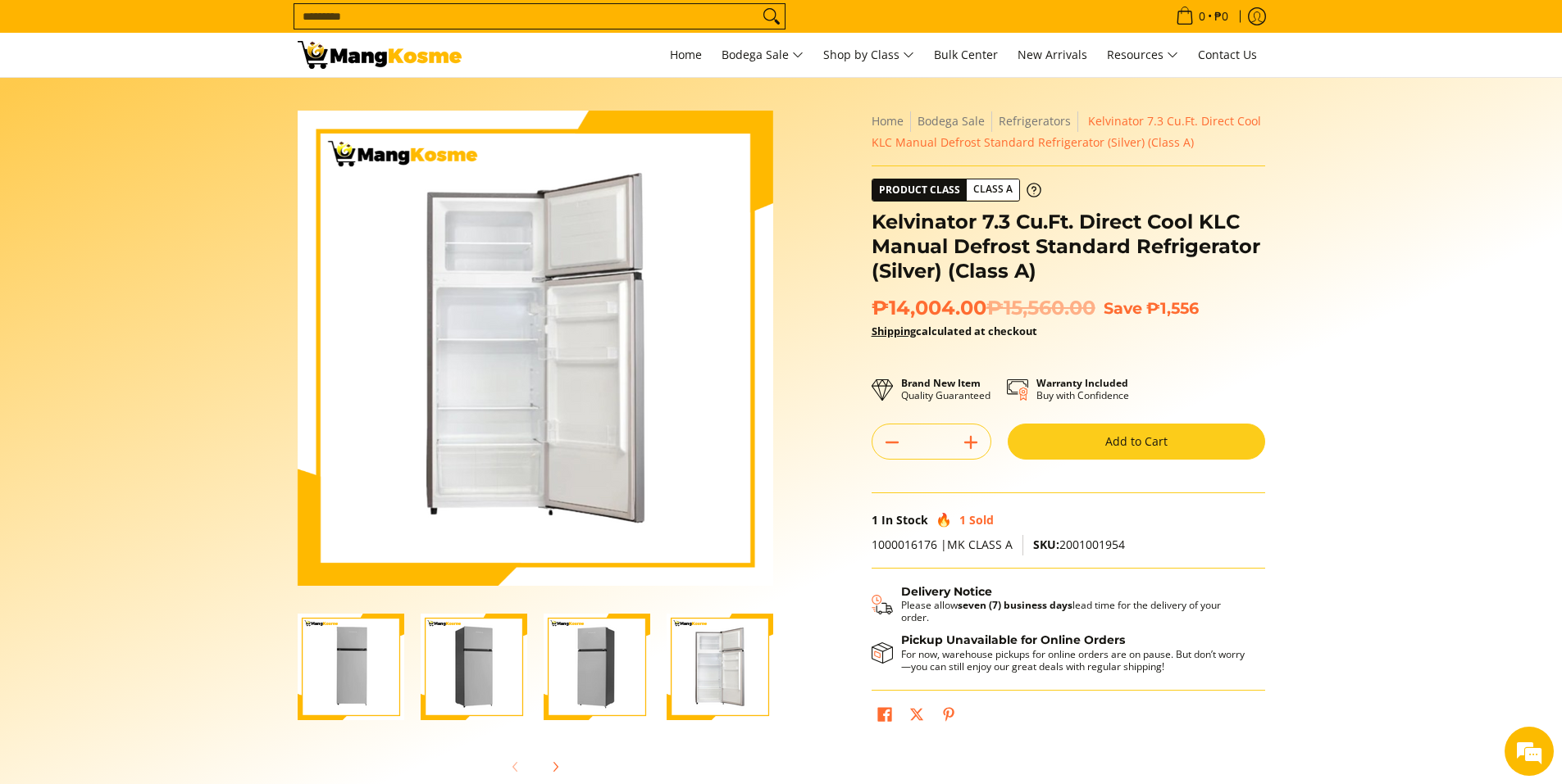
click at [594, 662] on img "Kelvinator 7.3 Cu.Ft. Direct Cool KLC Manual Defrost Standard Refrigerator (Sil…" at bounding box center [596, 667] width 106 height 106
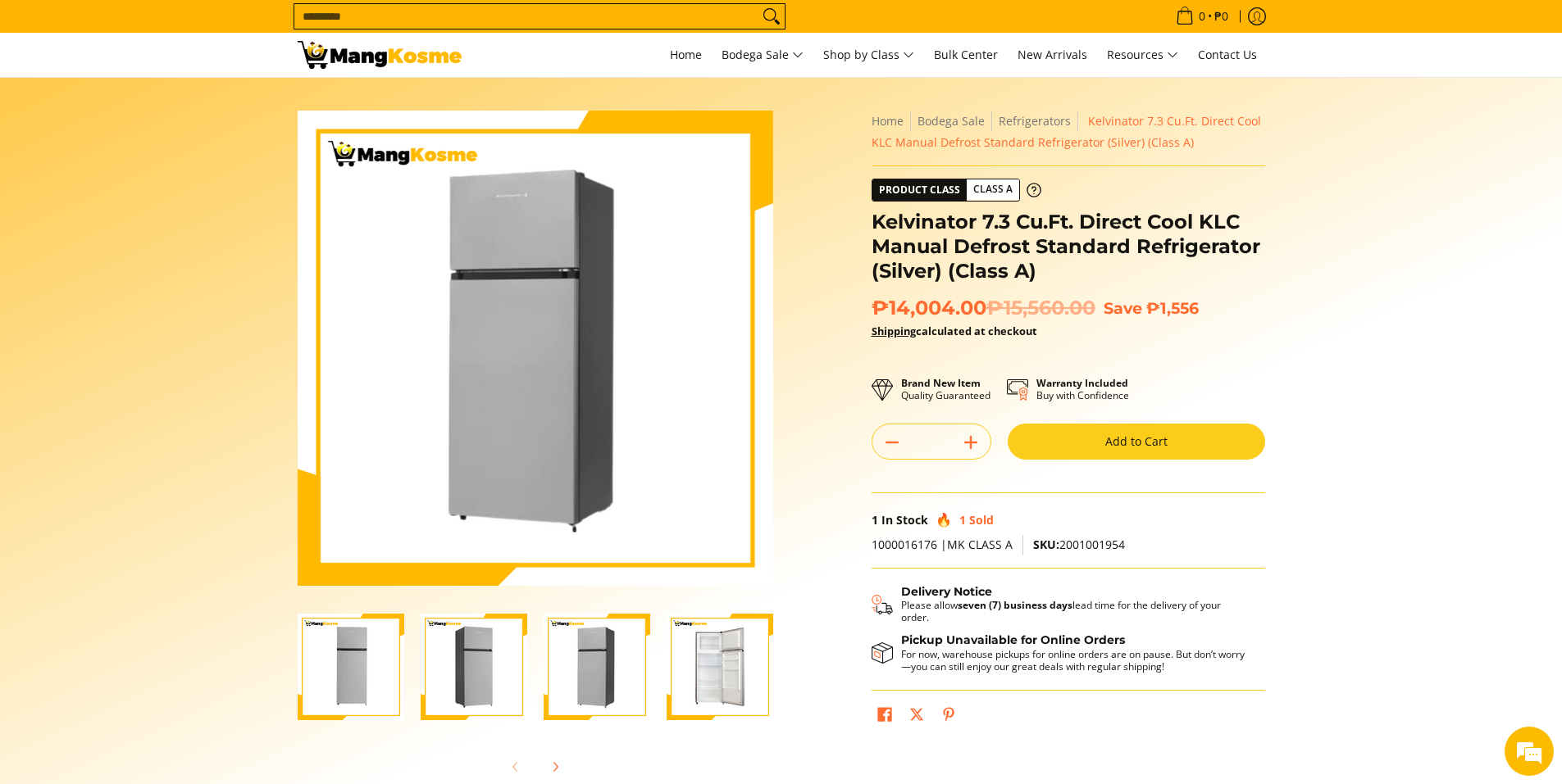
click at [487, 664] on img "Kelvinator 7.3 Cu.Ft. Direct Cool KLC Manual Defrost Standard Refrigerator (Sil…" at bounding box center [474, 667] width 106 height 106
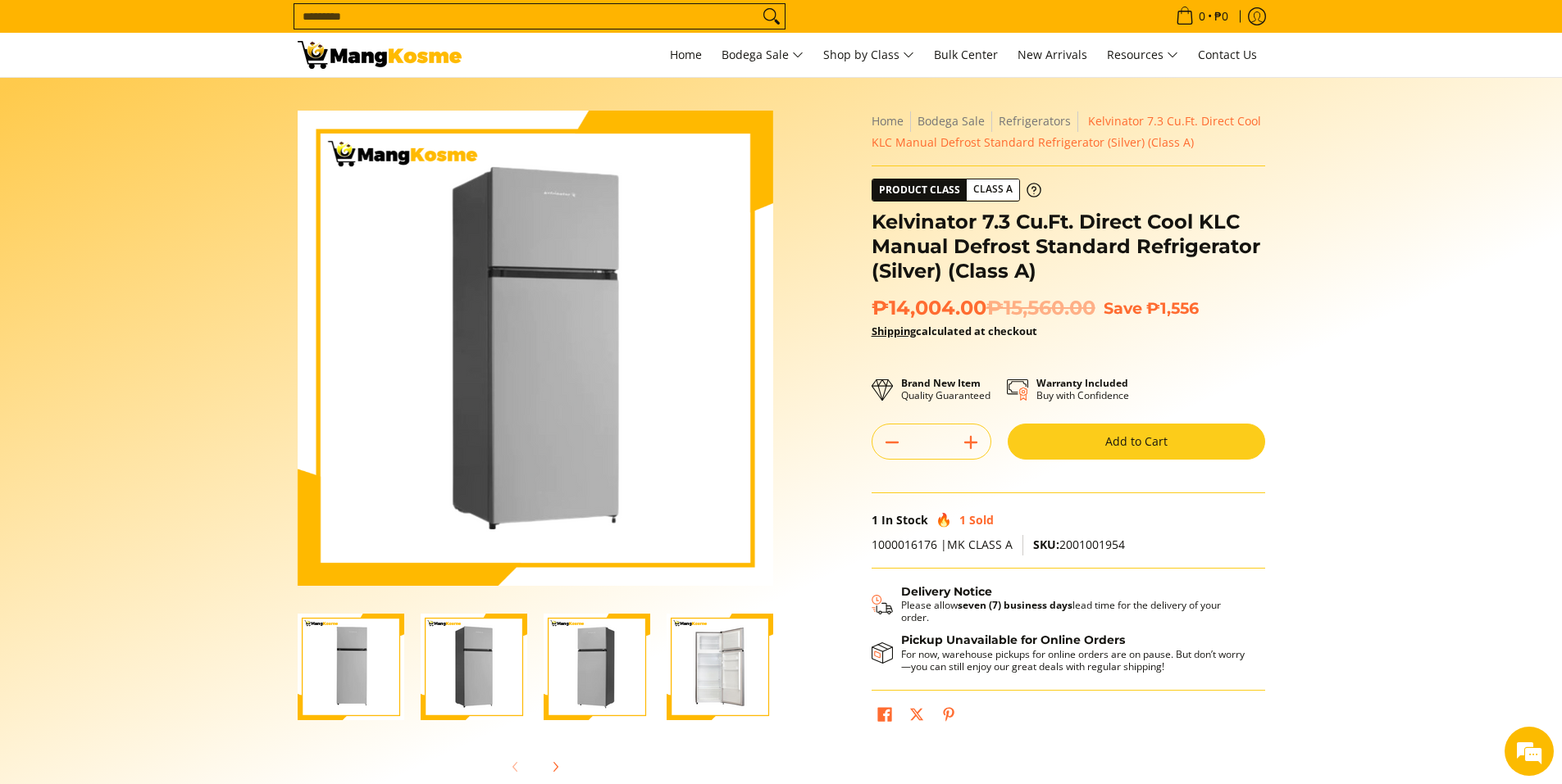
click at [426, 663] on img "Kelvinator 7.3 Cu.Ft. Direct Cool KLC Manual Defrost Standard Refrigerator (Sil…" at bounding box center [474, 667] width 106 height 106
click at [368, 688] on img "Kelvinator 7.3 Cu.Ft. Direct Cool KLC Manual Defrost Standard Refrigerator (Sil…" at bounding box center [351, 667] width 106 height 106
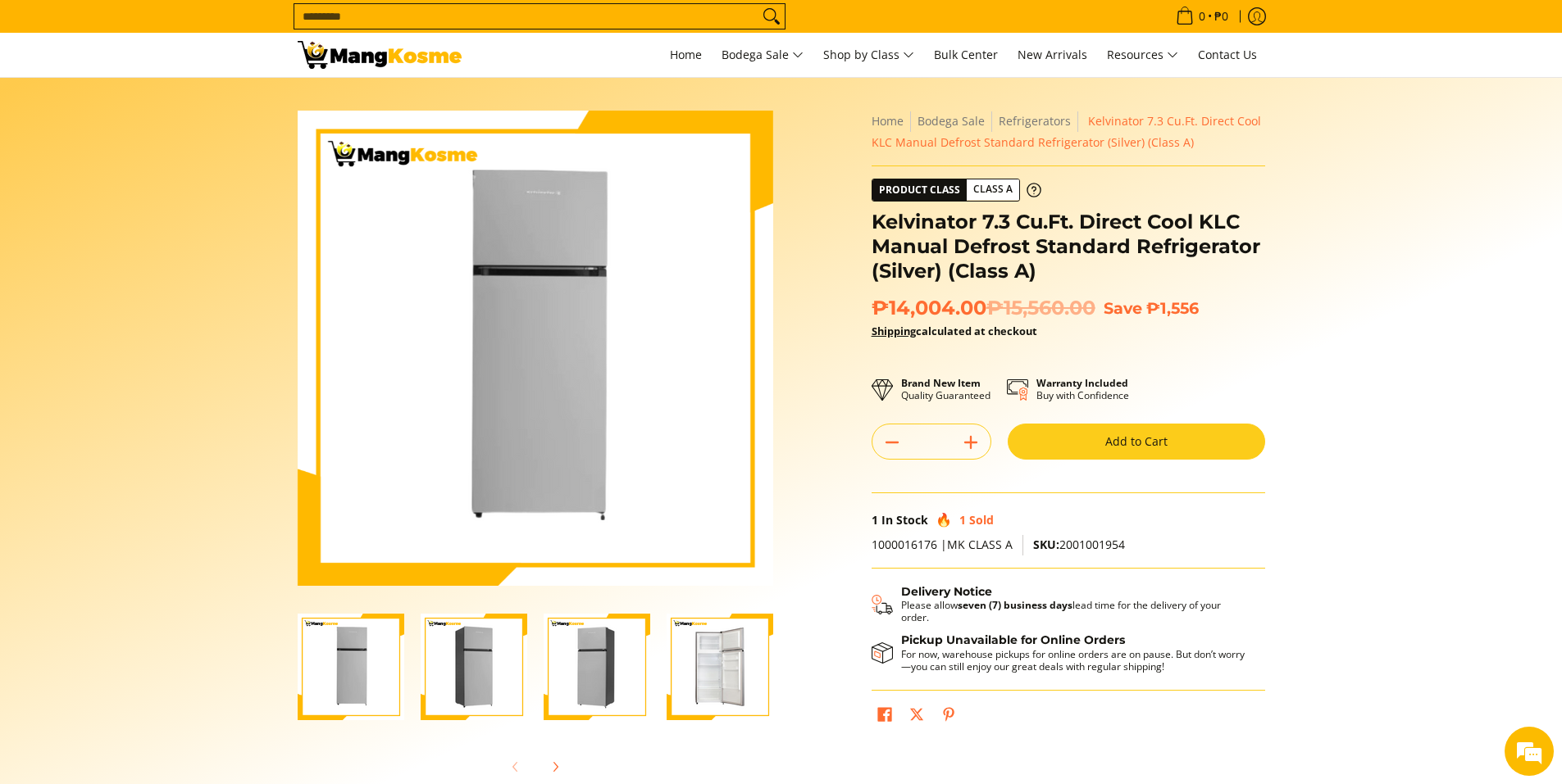
click at [439, 678] on img "Kelvinator 7.3 Cu.Ft. Direct Cool KLC Manual Defrost Standard Refrigerator (Sil…" at bounding box center [474, 667] width 106 height 106
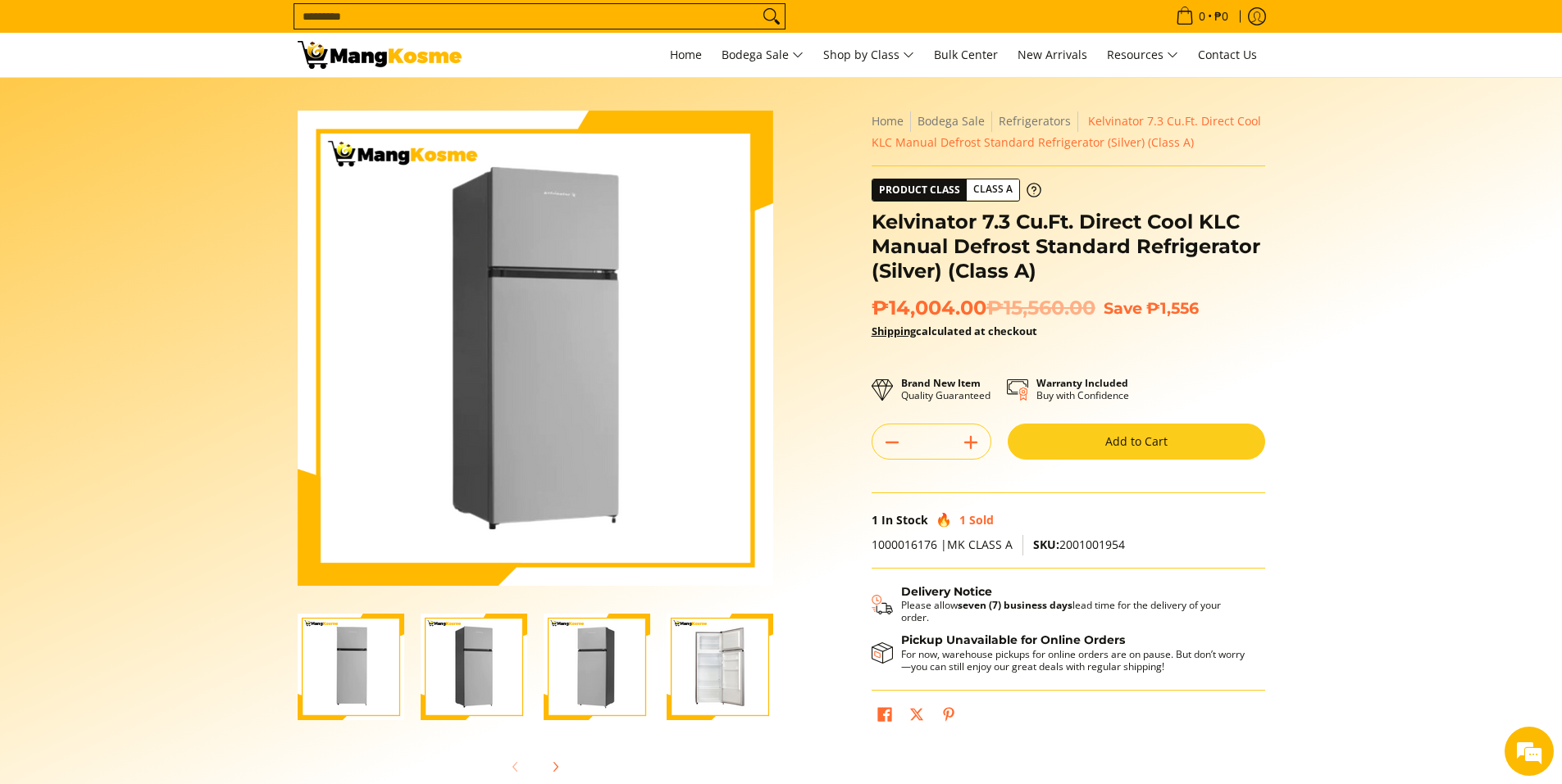
click at [552, 660] on img "Kelvinator 7.3 Cu.Ft. Direct Cool KLC Manual Defrost Standard Refrigerator (Sil…" at bounding box center [596, 667] width 106 height 106
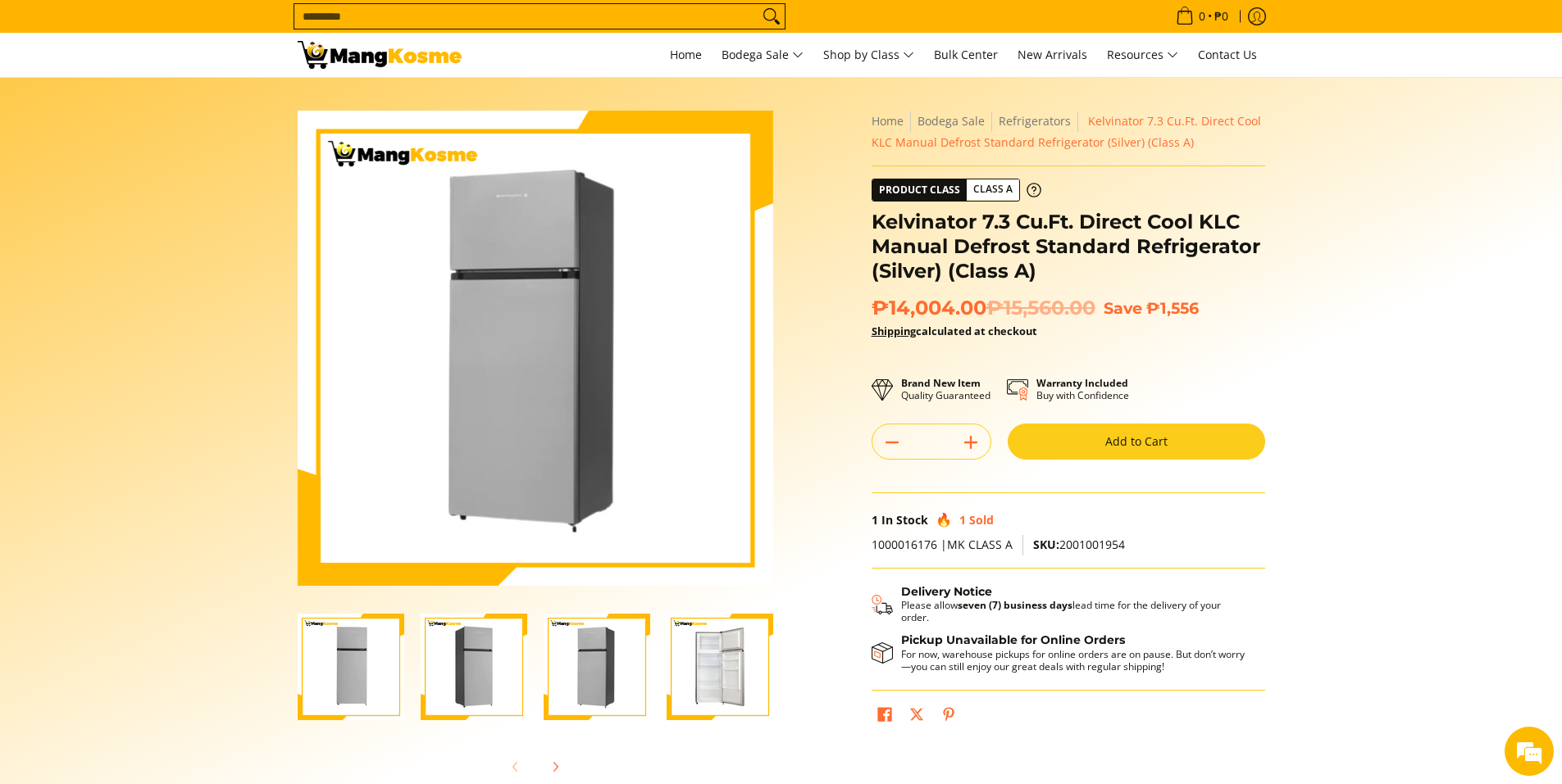
click at [651, 660] on div at bounding box center [596, 667] width 123 height 127
click at [711, 660] on img "Kelvinator 7.3 Cu.Ft. Direct Cool KLC Manual Defrost Standard Refrigerator (Sil…" at bounding box center [720, 667] width 106 height 106
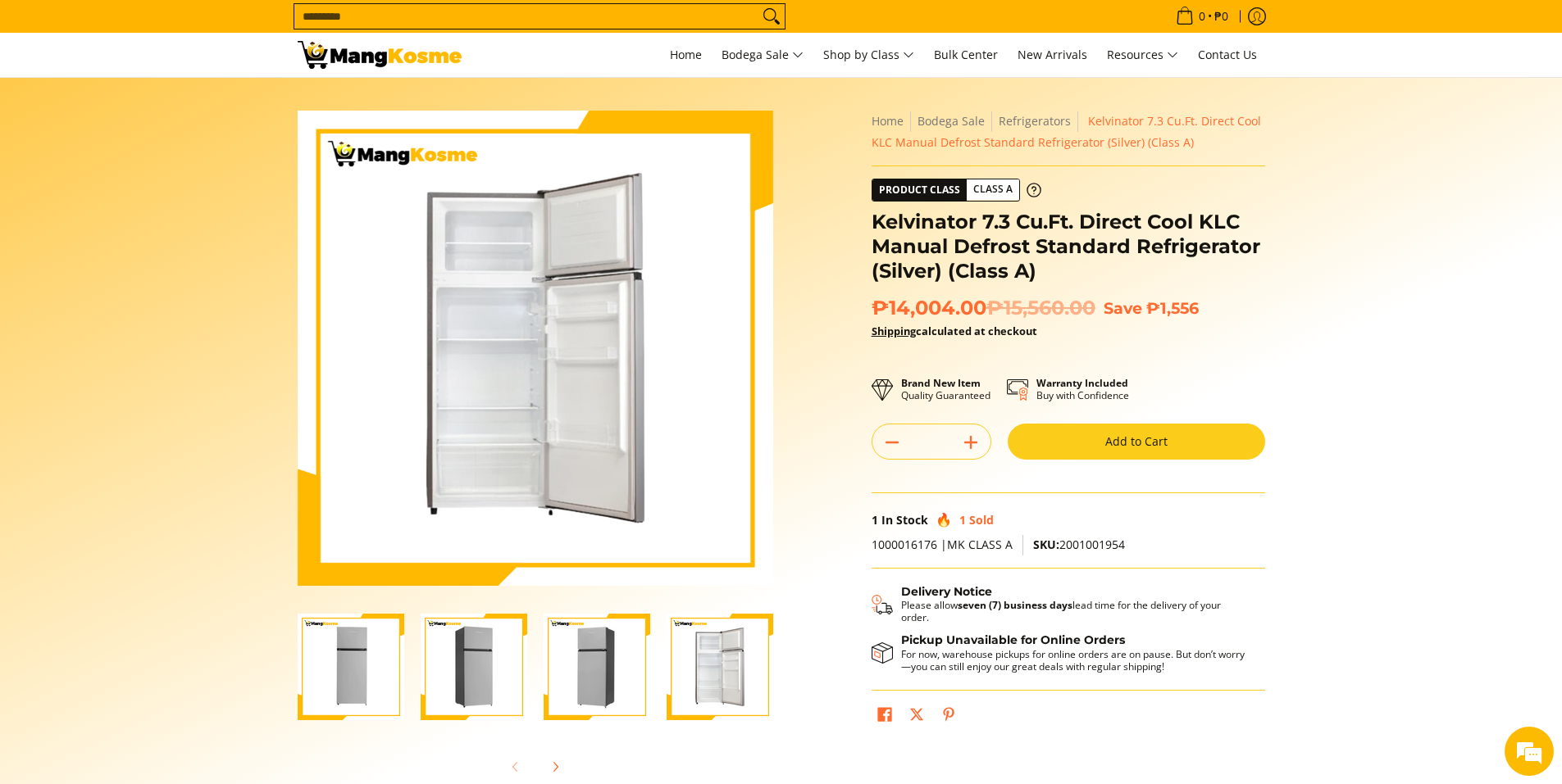
click at [839, 608] on div "Skip to Main Content Enable zoom Disable zoom Enable zoom Disable zoom Enable z…" at bounding box center [781, 460] width 984 height 699
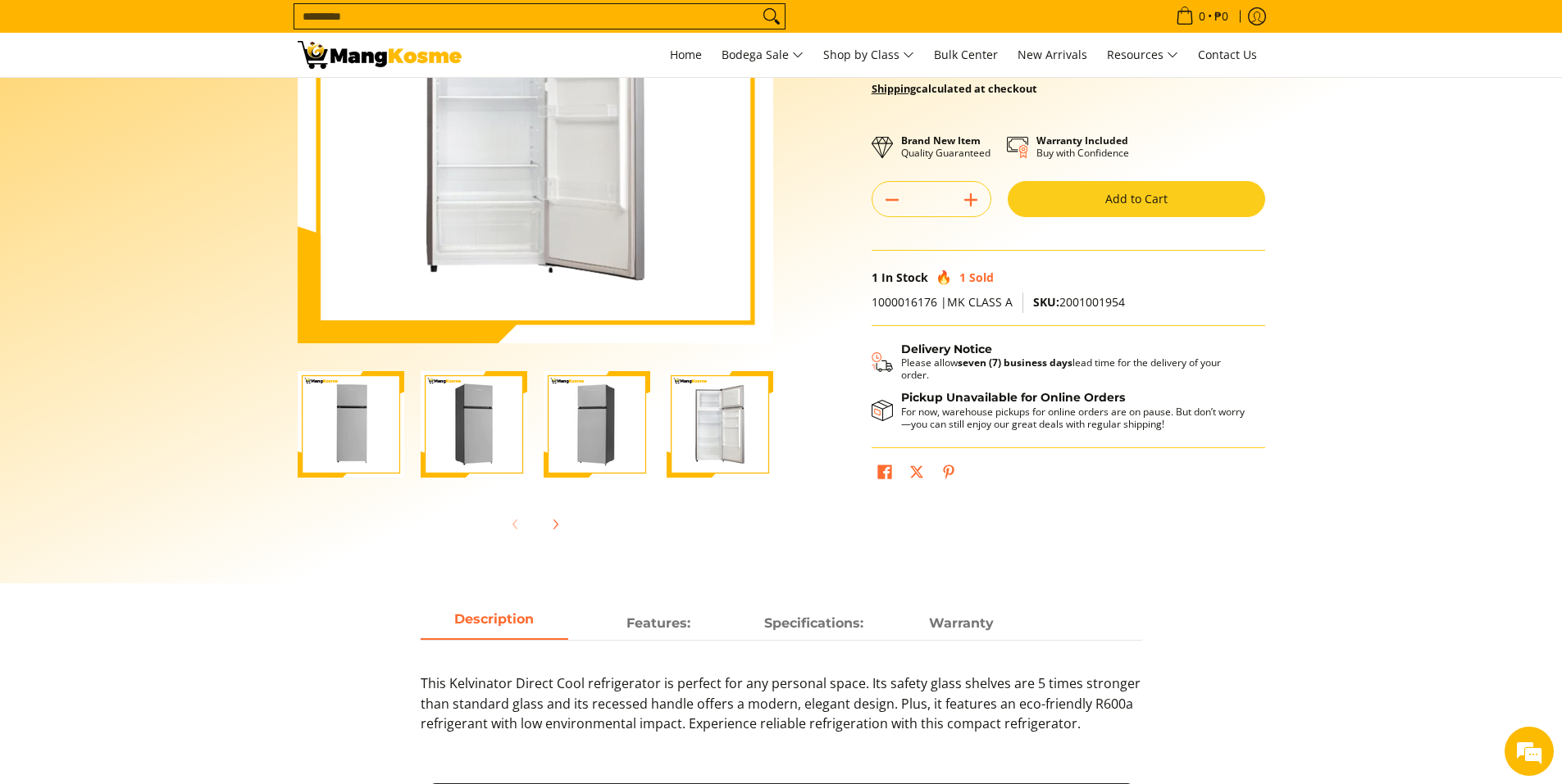
scroll to position [246, 0]
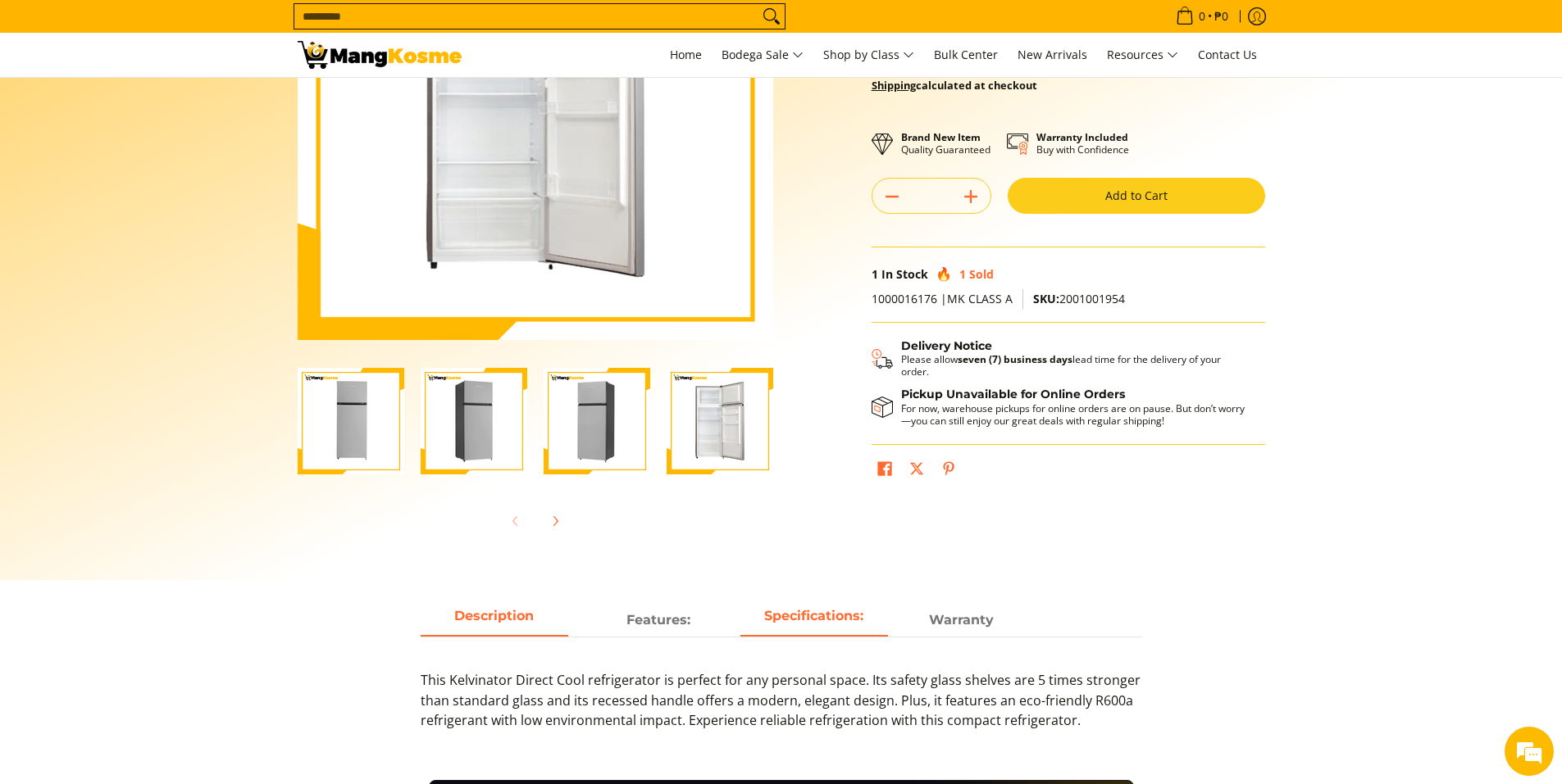
click at [860, 623] on strong "Specifications:" at bounding box center [814, 616] width 100 height 15
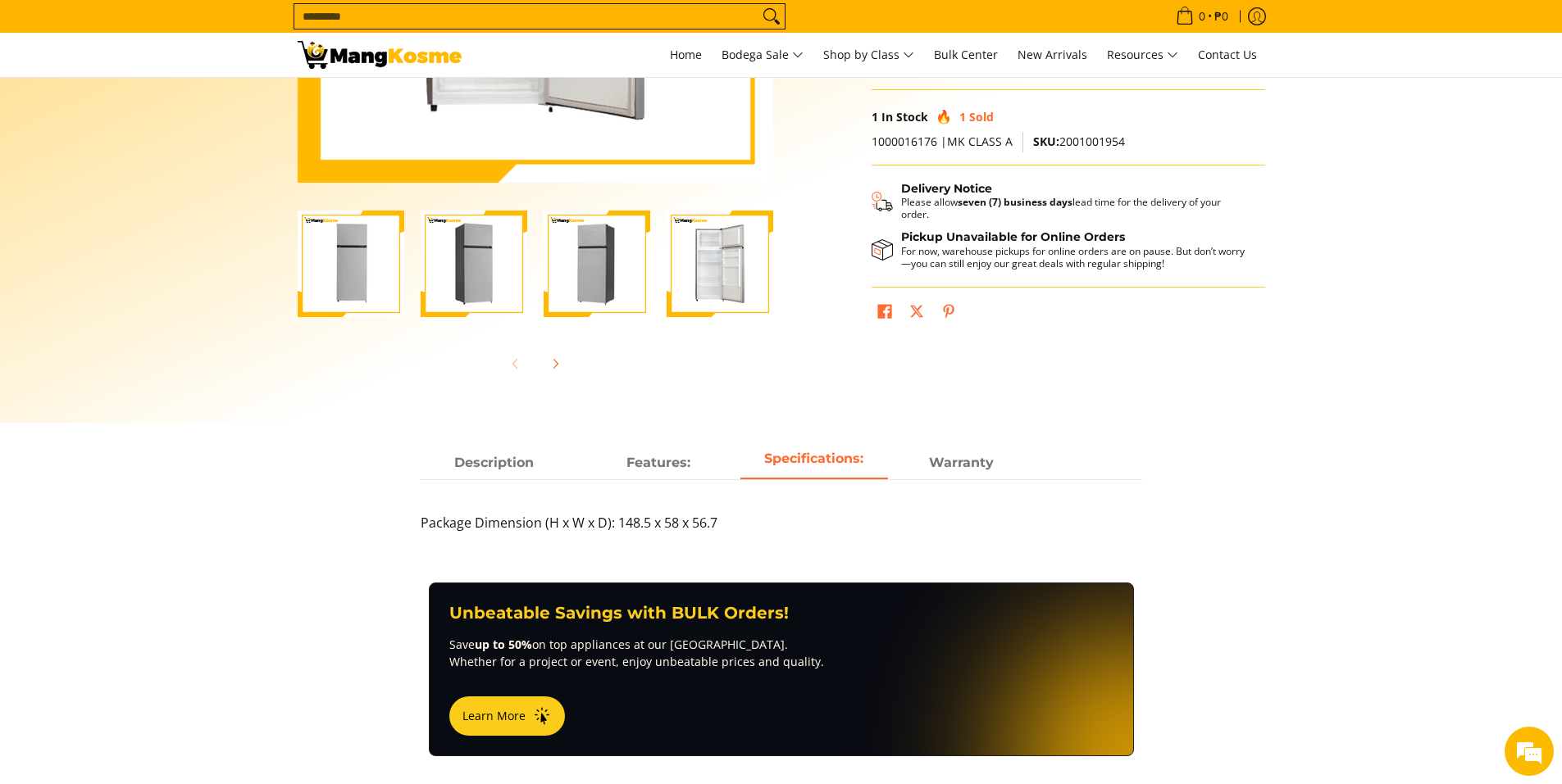
scroll to position [410, 0]
